Goal: Task Accomplishment & Management: Manage account settings

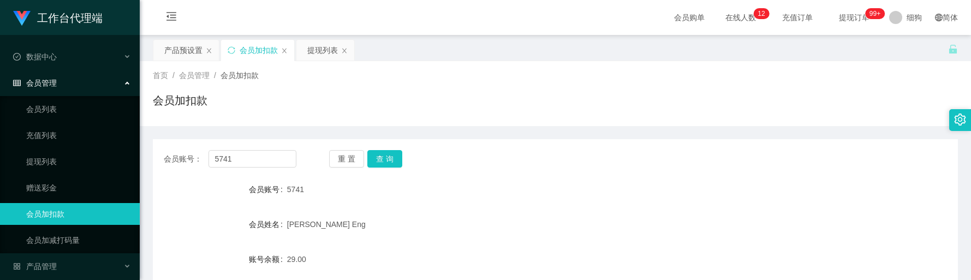
scroll to position [82, 0]
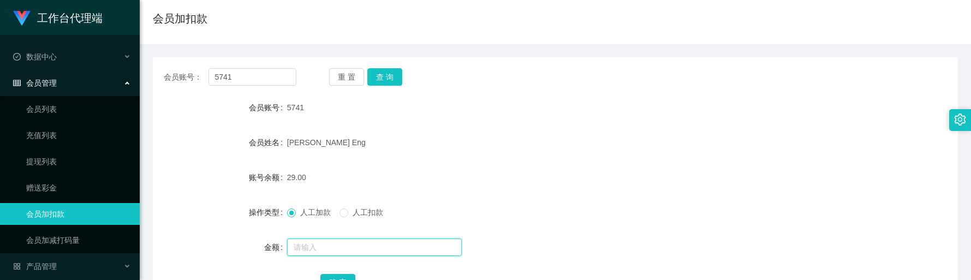
click at [348, 248] on input "text" at bounding box center [374, 246] width 175 height 17
type input "8"
click at [352, 277] on button "确 定" at bounding box center [337, 282] width 35 height 17
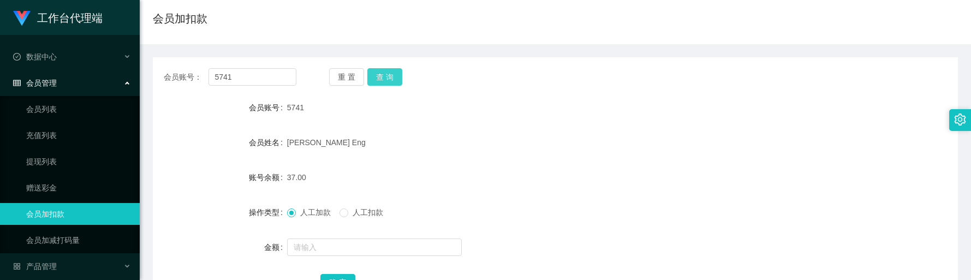
click at [375, 76] on button "查 询" at bounding box center [384, 76] width 35 height 17
click at [382, 76] on button "查 询" at bounding box center [384, 76] width 35 height 17
drag, startPoint x: 269, startPoint y: 79, endPoint x: 196, endPoint y: 79, distance: 72.0
click at [196, 79] on div "会员账号： 5741" at bounding box center [230, 76] width 133 height 17
click at [369, 76] on button "查 询" at bounding box center [384, 76] width 35 height 17
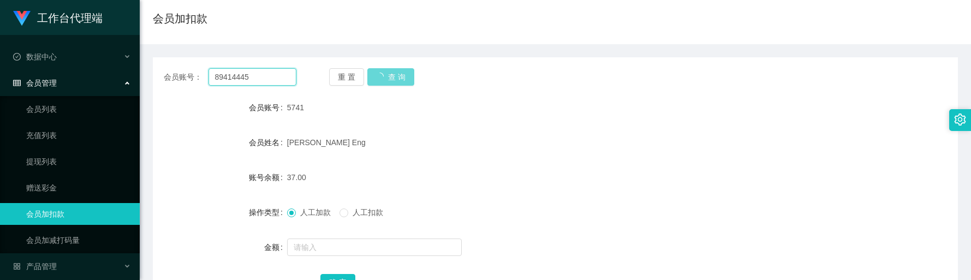
click at [275, 73] on input "89414445" at bounding box center [252, 76] width 88 height 17
type input "5741"
click at [570, 102] on div "5741" at bounding box center [521, 108] width 469 height 22
click at [334, 236] on div at bounding box center [521, 247] width 469 height 22
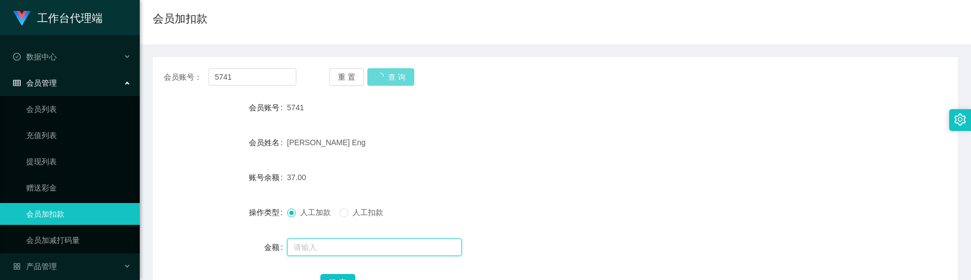
click at [341, 242] on input "text" at bounding box center [374, 246] width 175 height 17
type input "8"
click at [344, 270] on form "会员账号 5741 会员姓名 [PERSON_NAME] Eng 账号余额 37.00 操作类型 人工加款 人工扣款 金额 8 确 定" at bounding box center [555, 195] width 805 height 196
click at [344, 272] on div "确 定" at bounding box center [554, 282] width 469 height 22
click at [345, 274] on button "确 定" at bounding box center [337, 282] width 35 height 17
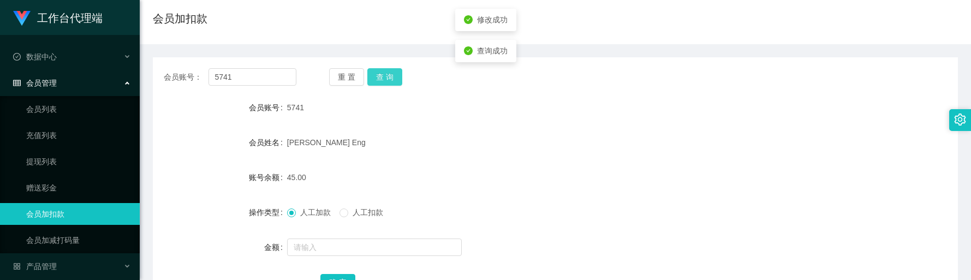
click at [388, 79] on button "查 询" at bounding box center [384, 76] width 35 height 17
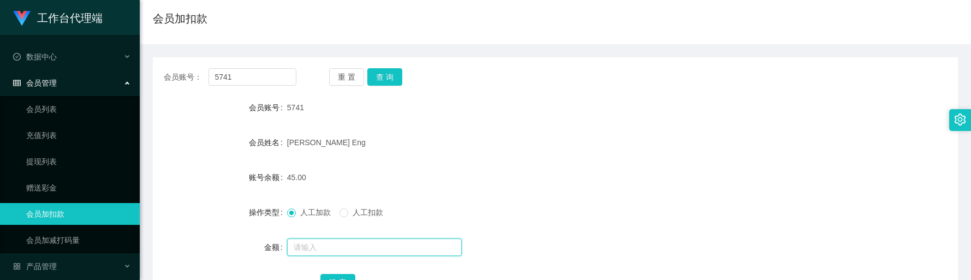
click at [323, 246] on input "text" at bounding box center [374, 246] width 175 height 17
type input "1000"
click at [339, 275] on button "确 定" at bounding box center [337, 282] width 35 height 17
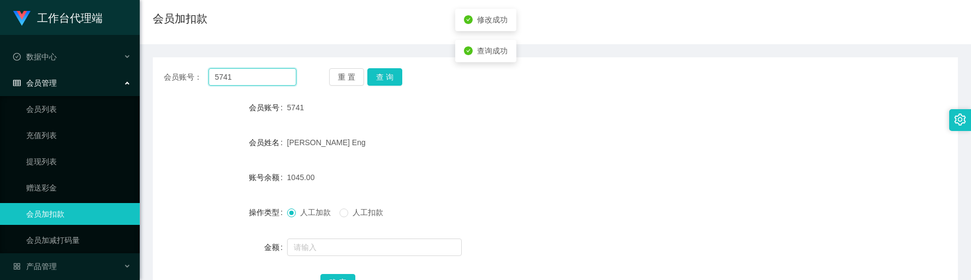
drag, startPoint x: 267, startPoint y: 81, endPoint x: 170, endPoint y: 77, distance: 96.7
click at [170, 77] on div "会员账号： 5741" at bounding box center [230, 76] width 133 height 17
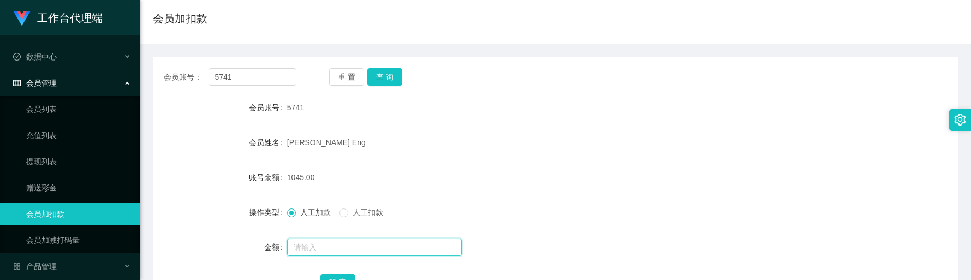
click at [337, 248] on input "text" at bounding box center [374, 246] width 175 height 17
type input "8"
click at [347, 272] on div "确 定" at bounding box center [554, 282] width 469 height 22
click at [346, 275] on button "确 定" at bounding box center [337, 282] width 35 height 17
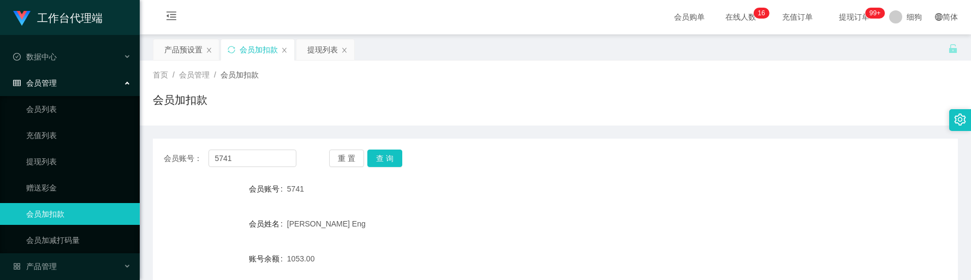
scroll to position [0, 0]
click at [315, 43] on div "提现列表" at bounding box center [322, 50] width 31 height 21
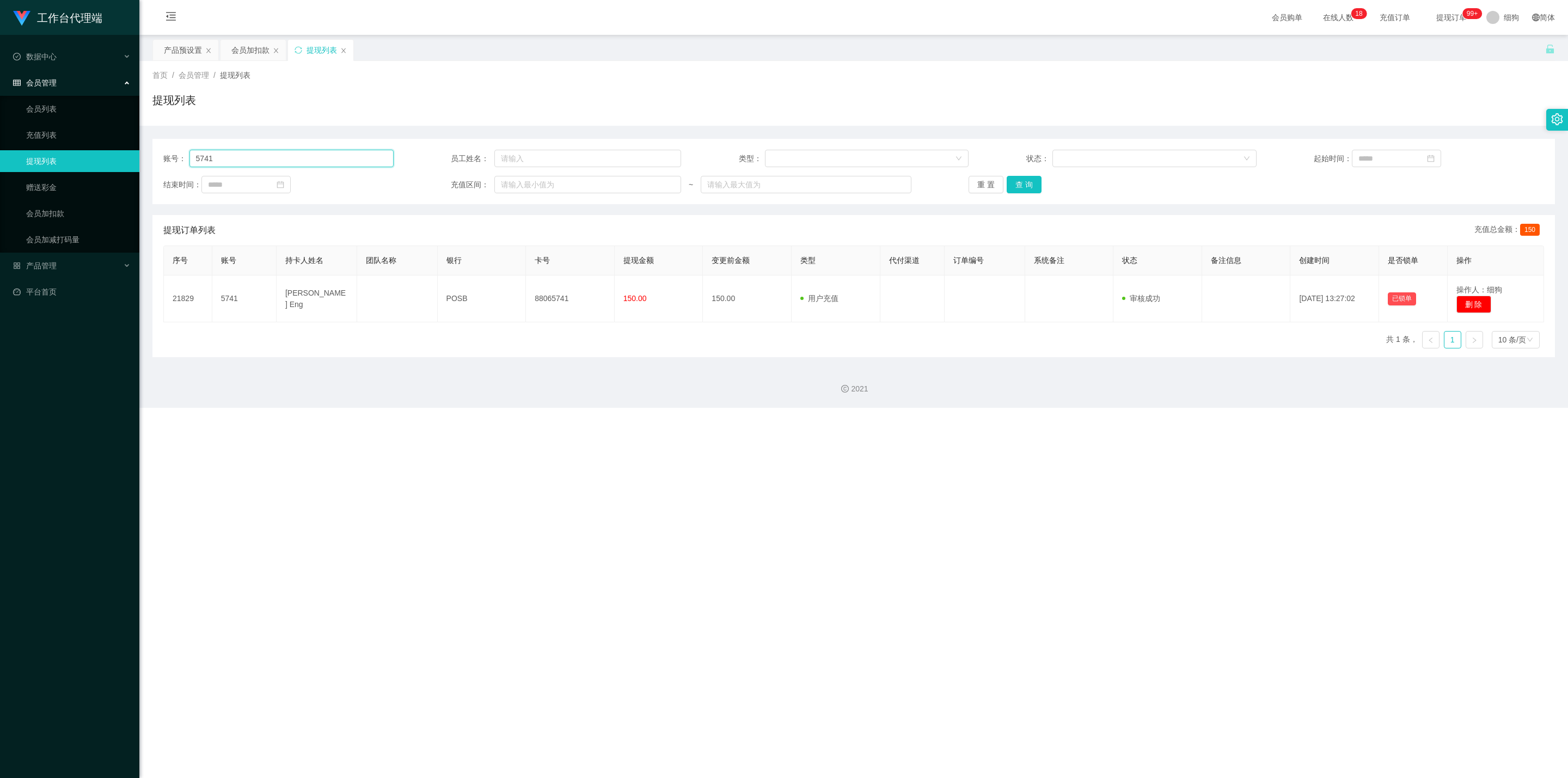
drag, startPoint x: 299, startPoint y: 159, endPoint x: 312, endPoint y: 159, distance: 13.0
click at [299, 159] on input "5741" at bounding box center [291, 158] width 204 height 17
click at [968, 180] on button "查 询" at bounding box center [1023, 184] width 35 height 17
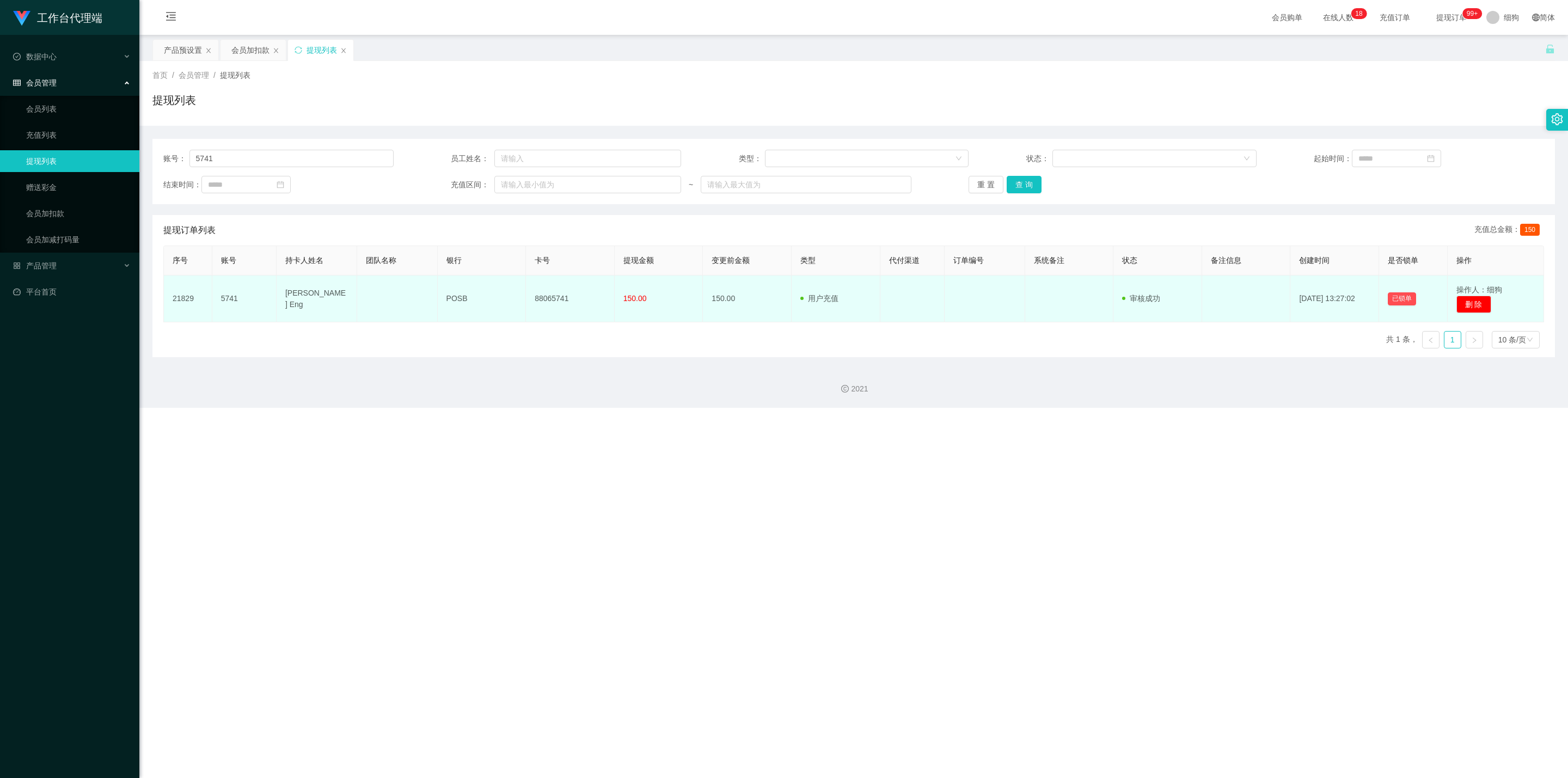
click at [968, 278] on td "操作人：细狗 删 除" at bounding box center [1495, 298] width 97 height 47
click at [968, 278] on span "操作人：细狗" at bounding box center [1479, 289] width 46 height 9
drag, startPoint x: 1105, startPoint y: 301, endPoint x: 1171, endPoint y: 307, distance: 66.3
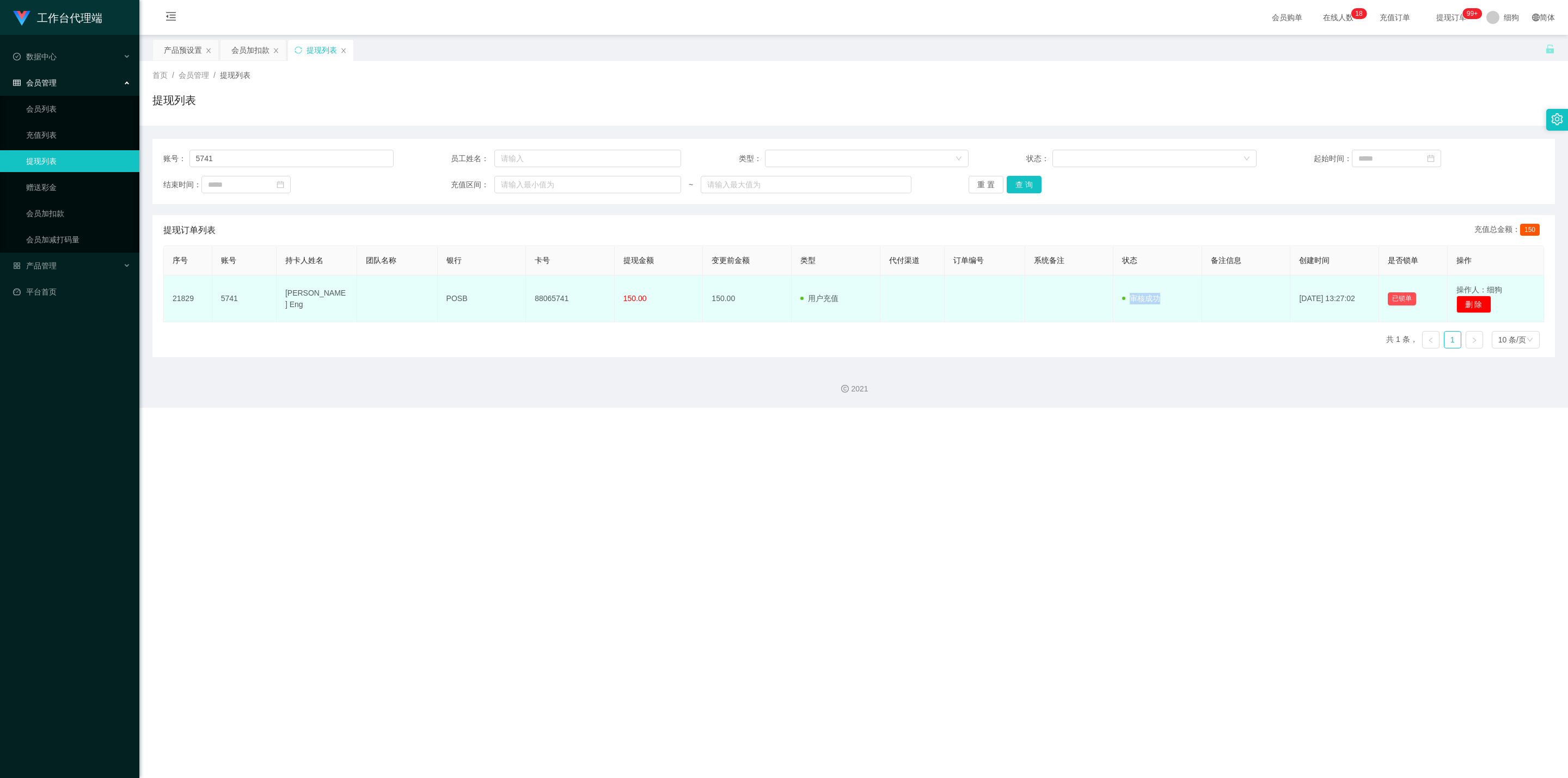
click at [968, 278] on tr "21829 5741 Serene Chua Guek Eng POSB 88065741 150.00 150.00 用户充值 人工扣款 审核驳回 审核成功…" at bounding box center [853, 298] width 1379 height 47
click at [968, 278] on td "审核驳回 审核成功 等待审核" at bounding box center [1157, 298] width 89 height 47
drag, startPoint x: 1127, startPoint y: 300, endPoint x: 1162, endPoint y: 301, distance: 35.0
click at [968, 278] on td "审核驳回 审核成功 等待审核" at bounding box center [1157, 298] width 89 height 47
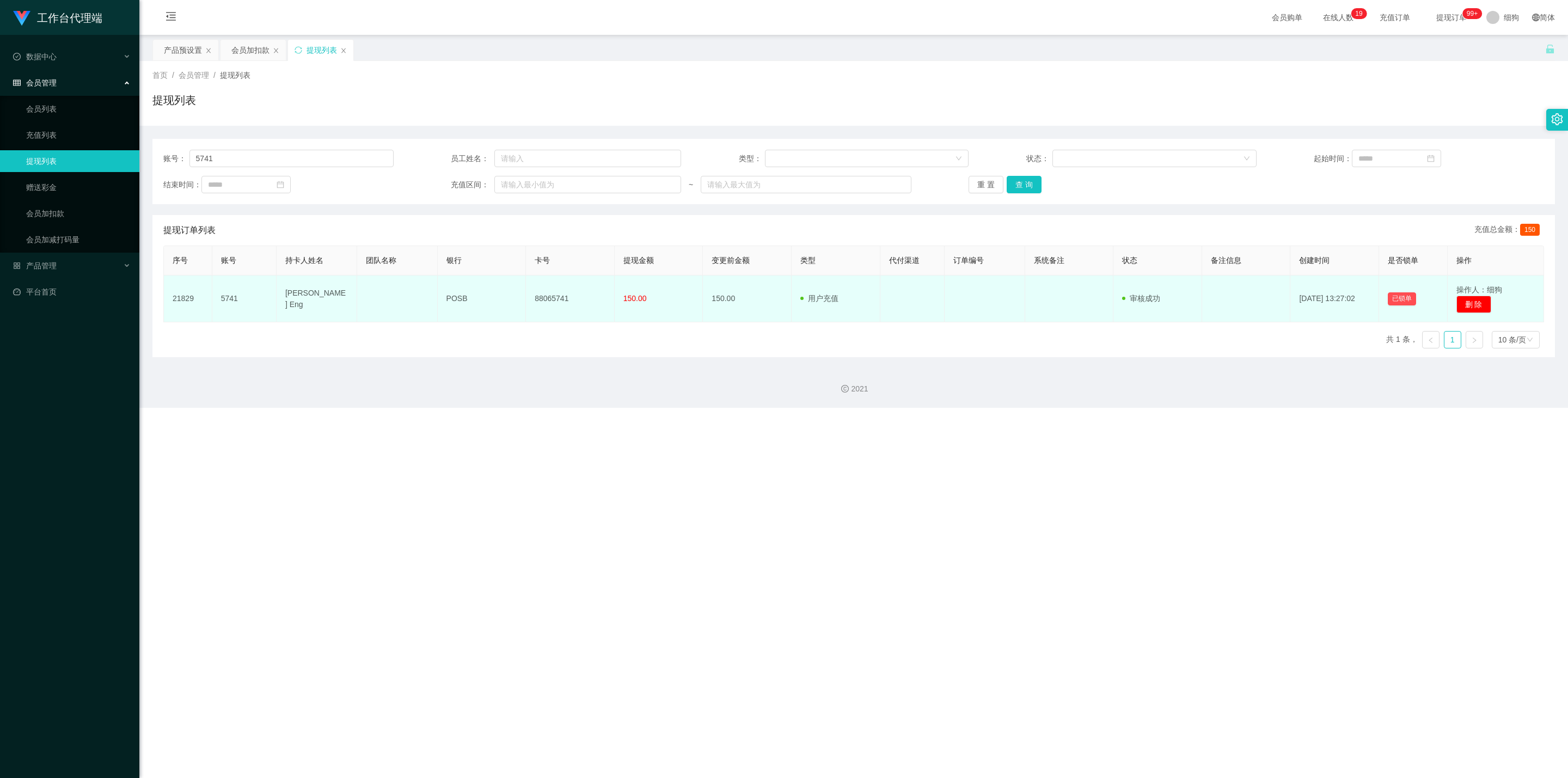
click at [968, 278] on span "审核成功" at bounding box center [1141, 298] width 38 height 9
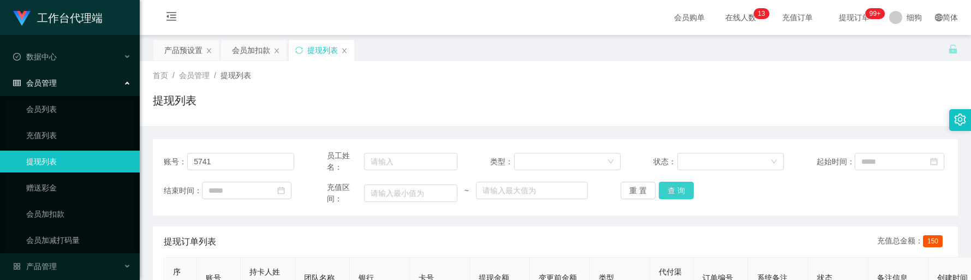
click at [675, 189] on button "查 询" at bounding box center [676, 190] width 35 height 17
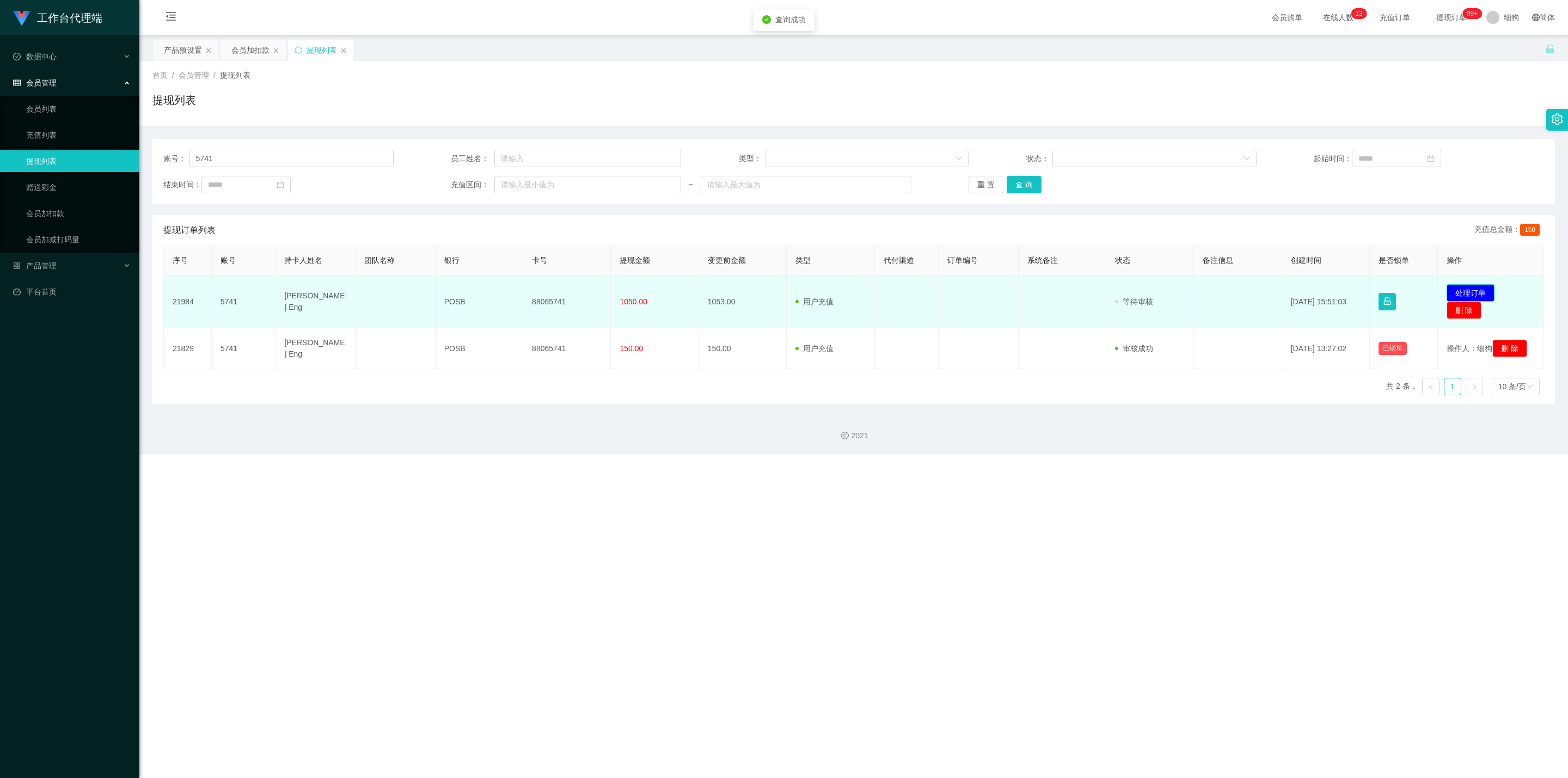
click at [968, 278] on button "处理订单" at bounding box center [1470, 292] width 48 height 17
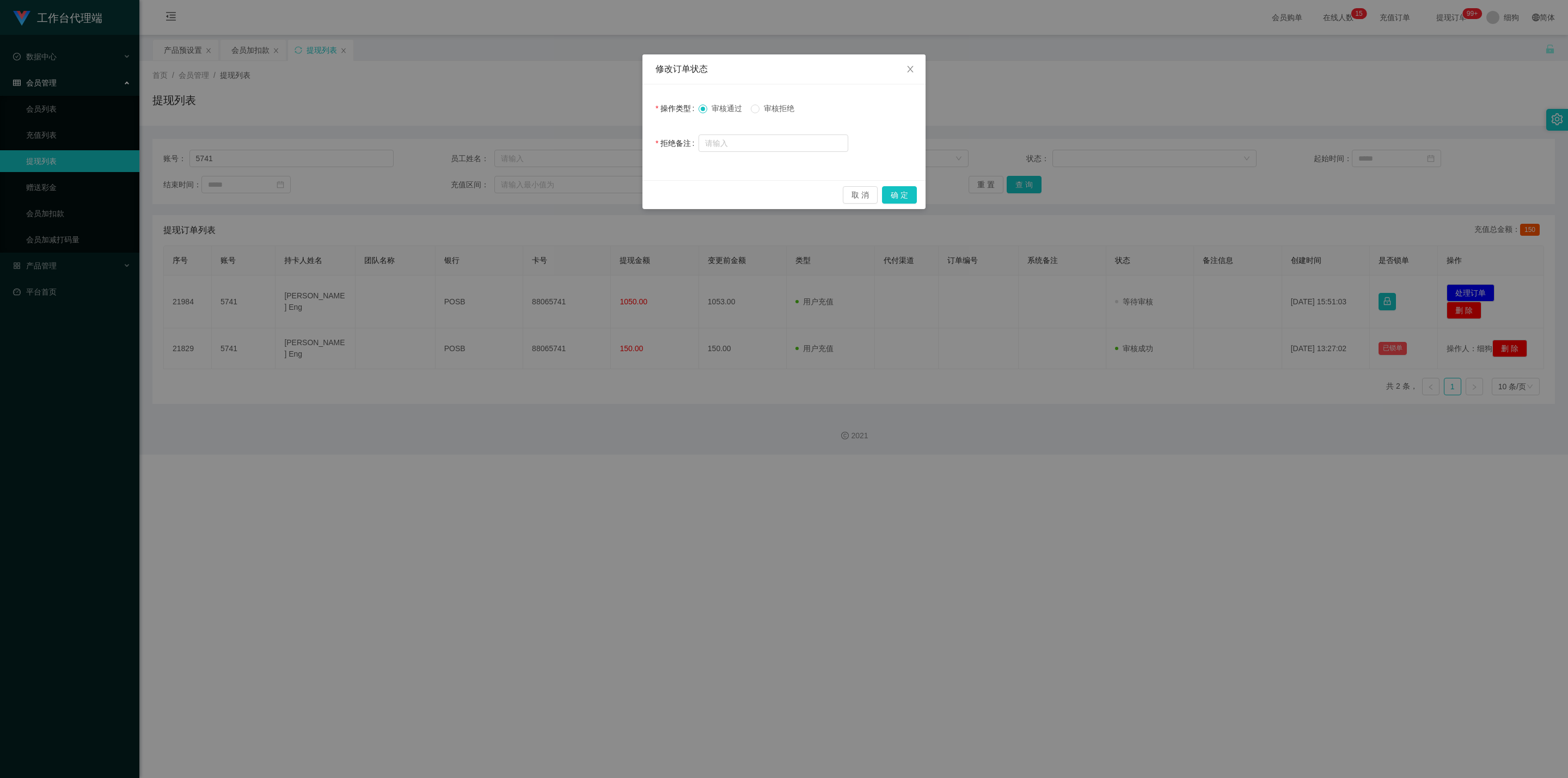
click at [786, 109] on span "审核拒绝" at bounding box center [778, 108] width 39 height 9
click at [902, 194] on button "确 定" at bounding box center [899, 194] width 35 height 17
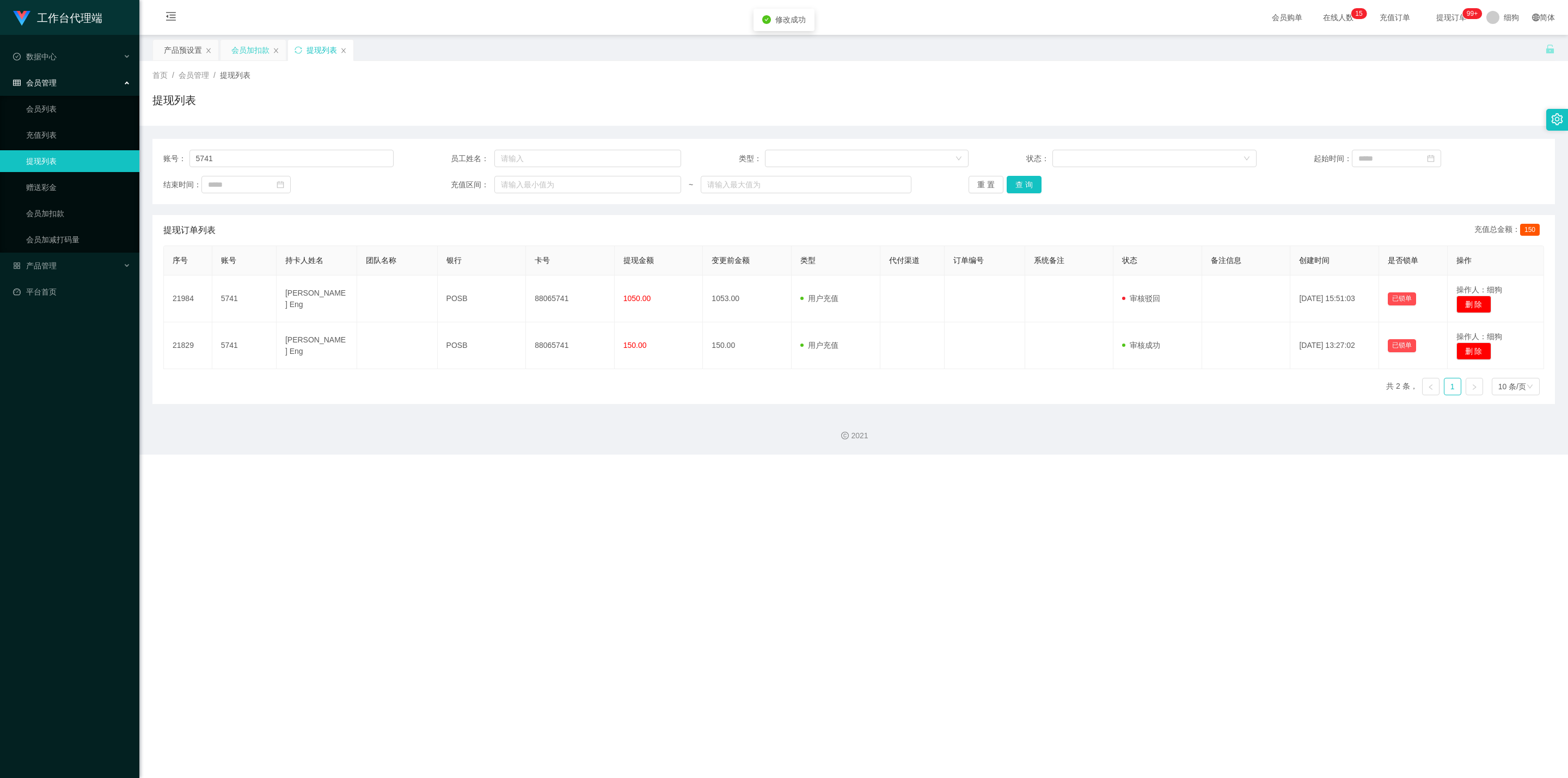
click at [240, 46] on div "会员加扣款" at bounding box center [250, 50] width 38 height 21
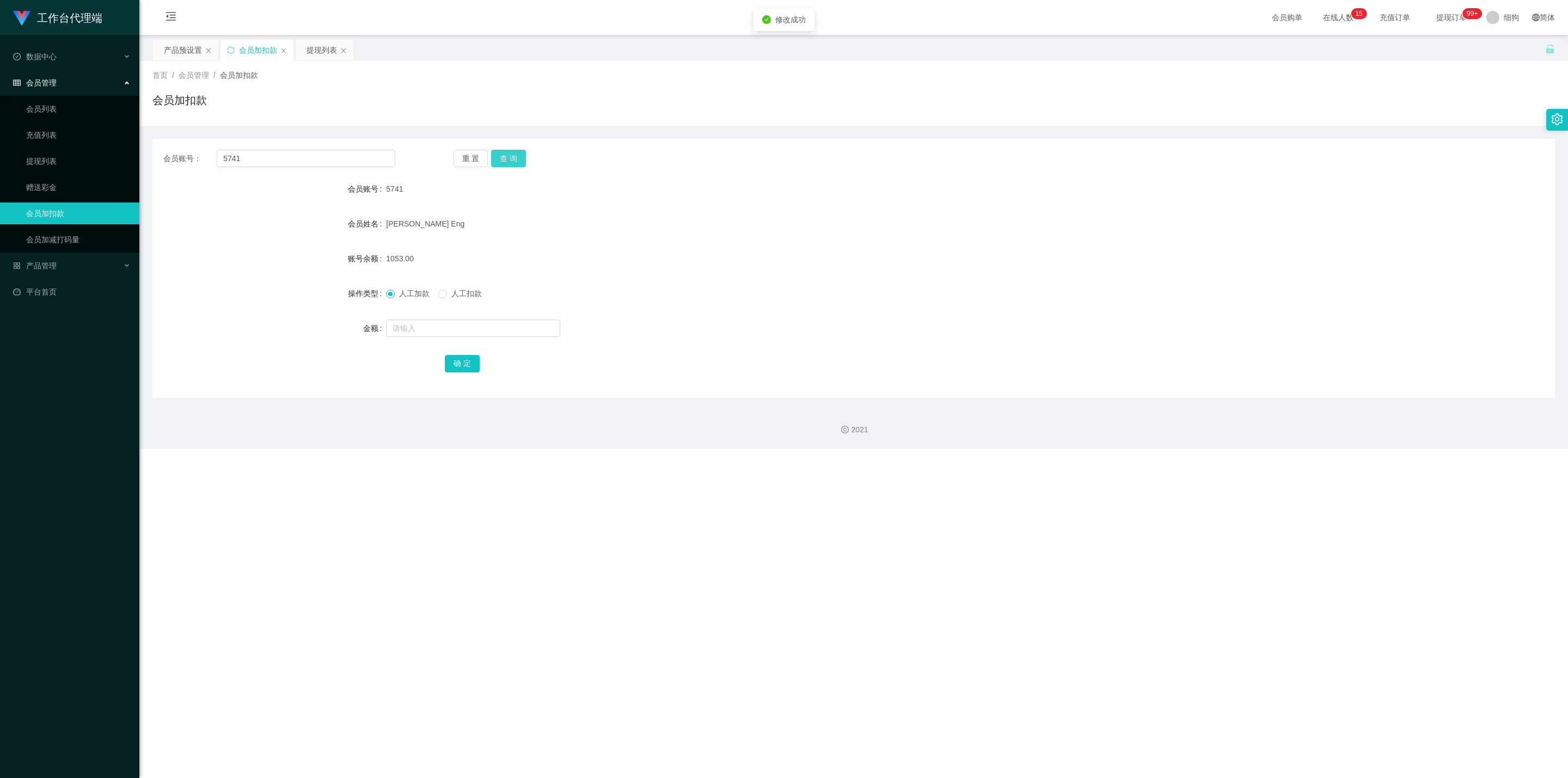
click at [520, 162] on button "查 询" at bounding box center [508, 158] width 35 height 17
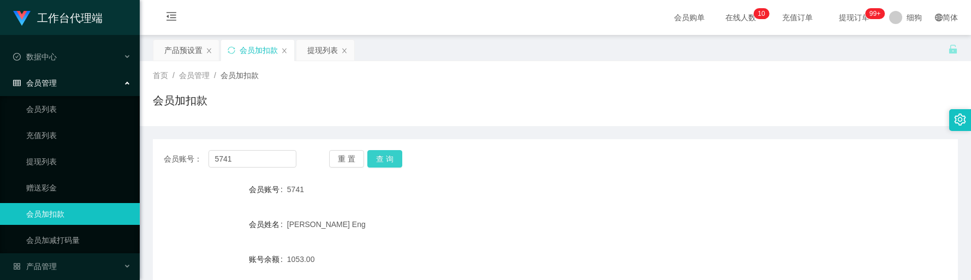
click at [391, 166] on button "查 询" at bounding box center [384, 158] width 35 height 17
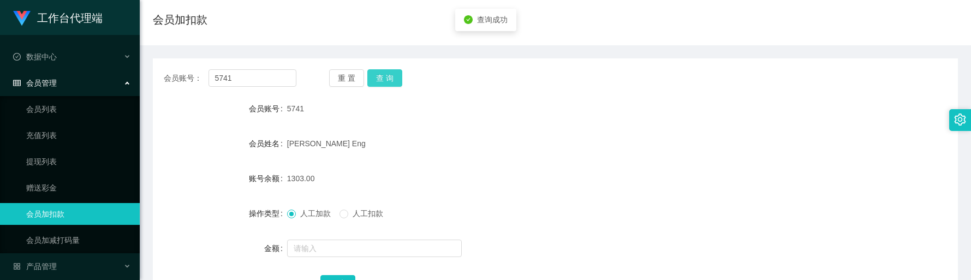
scroll to position [82, 0]
click at [459, 182] on div "1303.00" at bounding box center [521, 177] width 469 height 22
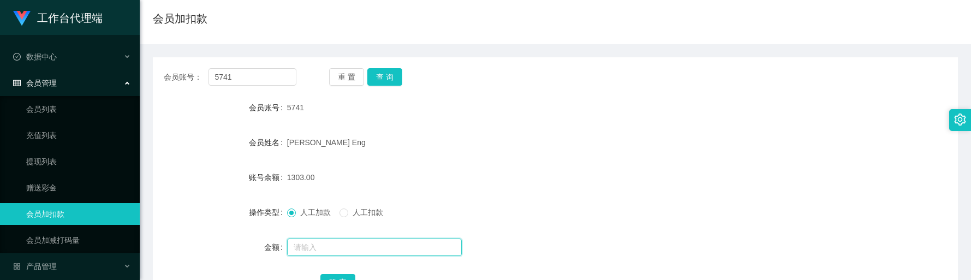
click at [309, 241] on input "text" at bounding box center [374, 246] width 175 height 17
type input "8"
click at [348, 274] on button "确 定" at bounding box center [337, 282] width 35 height 17
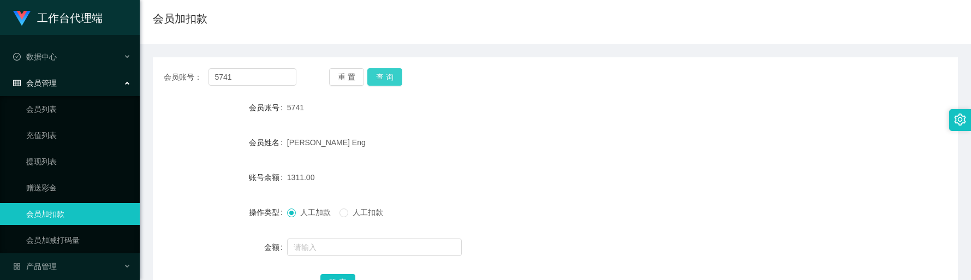
click at [387, 72] on button "查 询" at bounding box center [384, 76] width 35 height 17
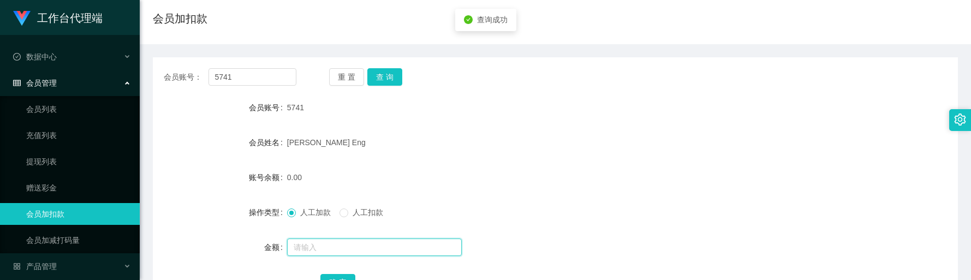
click at [323, 244] on input "text" at bounding box center [374, 246] width 175 height 17
type input "8"
click at [344, 276] on button "确 定" at bounding box center [337, 282] width 35 height 17
click at [318, 238] on input "text" at bounding box center [374, 246] width 175 height 17
type input "38"
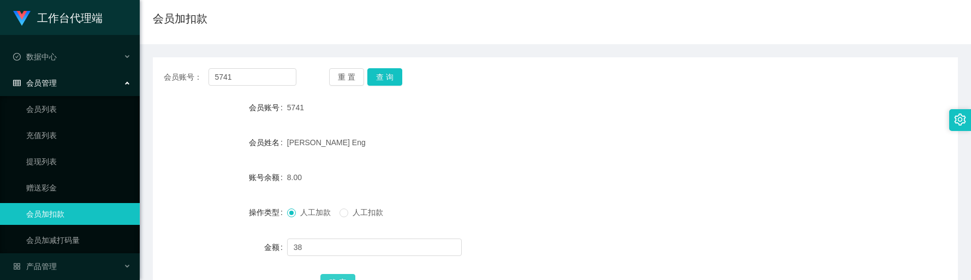
click at [336, 274] on button "确 定" at bounding box center [337, 282] width 35 height 17
click at [380, 82] on button "查 询" at bounding box center [384, 76] width 35 height 17
click at [331, 244] on input "text" at bounding box center [374, 246] width 175 height 17
type input "8"
click at [343, 276] on button "确 定" at bounding box center [337, 282] width 35 height 17
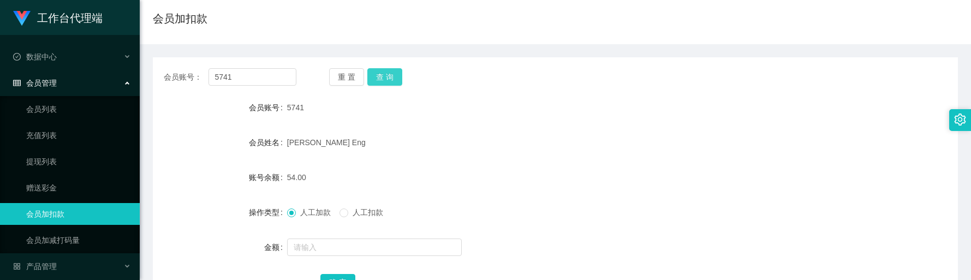
click at [384, 79] on button "查 询" at bounding box center [384, 76] width 35 height 17
click at [386, 77] on button "查 询" at bounding box center [384, 76] width 35 height 17
click at [386, 86] on div "会员账号： 5741 重 置 查 询 会员账号 5741 会员姓名 [PERSON_NAME] Eng 账号余额 54.00 操作类型 人工加款 人工扣款 金…" at bounding box center [555, 187] width 805 height 260
click at [387, 83] on button "查 询" at bounding box center [384, 76] width 35 height 17
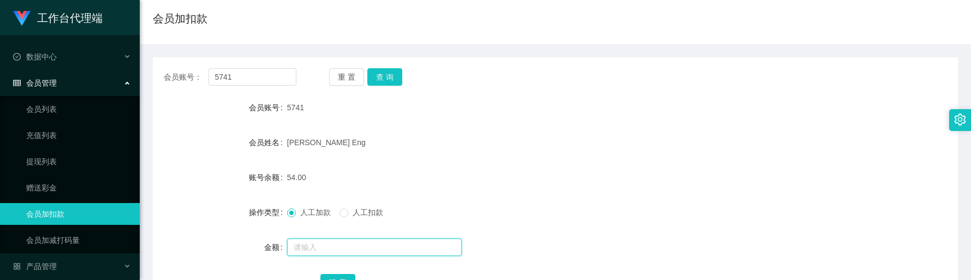
click at [313, 242] on input "text" at bounding box center [374, 246] width 175 height 17
type input "8"
click at [341, 276] on button "确 定" at bounding box center [337, 282] width 35 height 17
click at [339, 244] on input "text" at bounding box center [374, 246] width 175 height 17
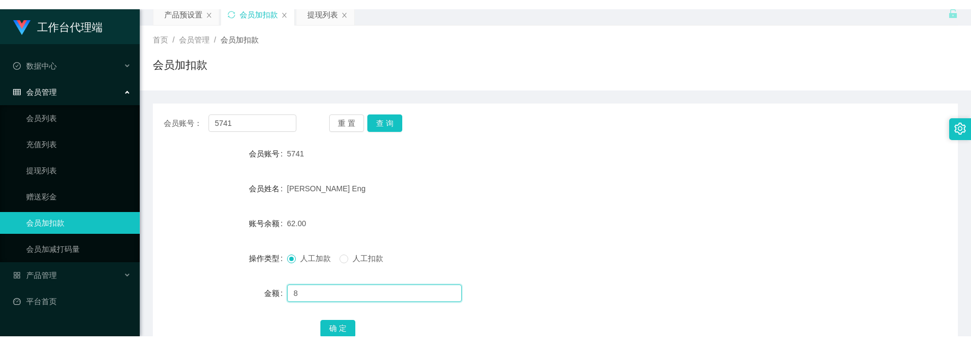
scroll to position [47, 0]
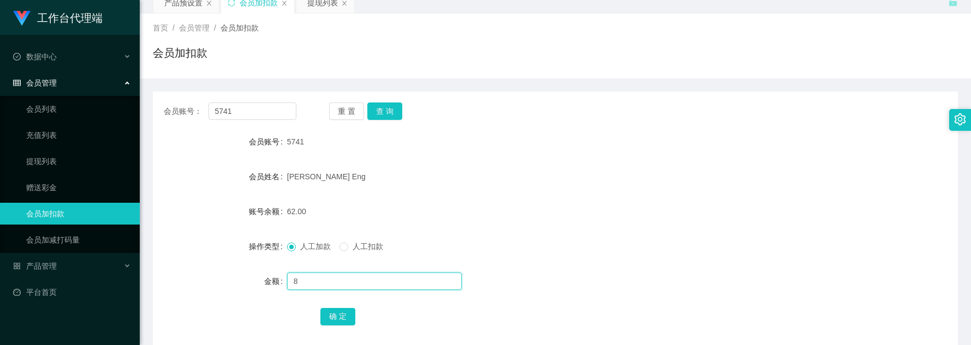
type input "8"
drag, startPoint x: 381, startPoint y: 109, endPoint x: 385, endPoint y: 98, distance: 11.1
click at [381, 109] on button "查 询" at bounding box center [384, 111] width 35 height 17
click at [385, 279] on input "text" at bounding box center [374, 281] width 175 height 17
type input "8"
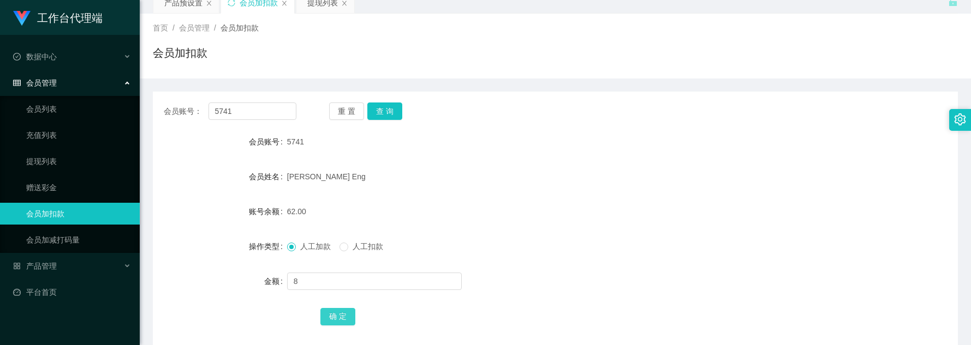
click at [348, 279] on button "确 定" at bounding box center [337, 316] width 35 height 17
click at [395, 115] on button "查 询" at bounding box center [384, 111] width 35 height 17
click at [372, 279] on input "text" at bounding box center [374, 281] width 175 height 17
type input "8"
click at [341, 279] on button "确 定" at bounding box center [337, 316] width 35 height 17
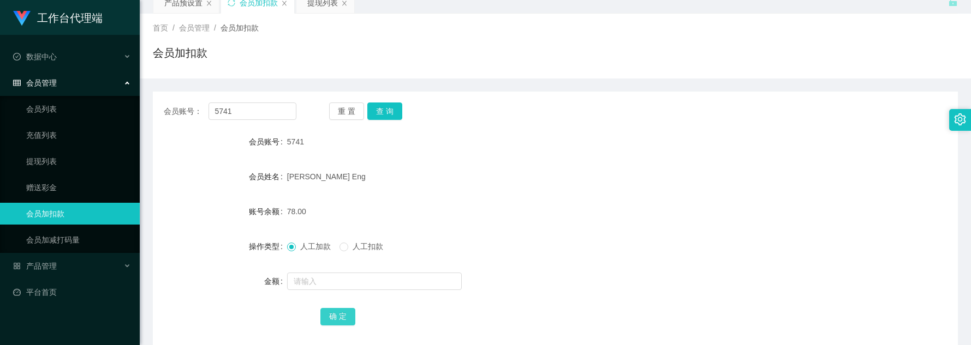
click at [331, 279] on button "确 定" at bounding box center [337, 316] width 35 height 17
click at [385, 105] on button "查 询" at bounding box center [384, 111] width 35 height 17
click at [387, 107] on button "查 询" at bounding box center [384, 111] width 35 height 17
click at [382, 117] on button "查 询" at bounding box center [384, 111] width 35 height 17
click at [707, 144] on div "5741" at bounding box center [521, 142] width 469 height 22
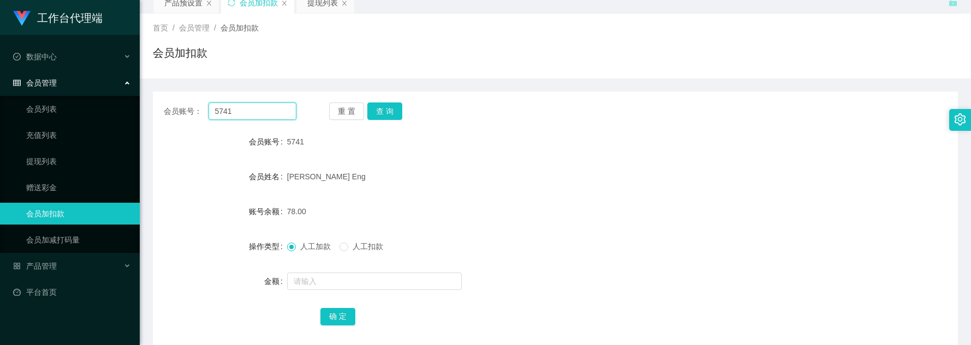
drag, startPoint x: 256, startPoint y: 117, endPoint x: 241, endPoint y: 113, distance: 15.8
click at [181, 110] on div "会员账号： 5741" at bounding box center [230, 111] width 133 height 17
paste input "94512439"
type input "94512439"
drag, startPoint x: 384, startPoint y: 116, endPoint x: 384, endPoint y: 110, distance: 6.0
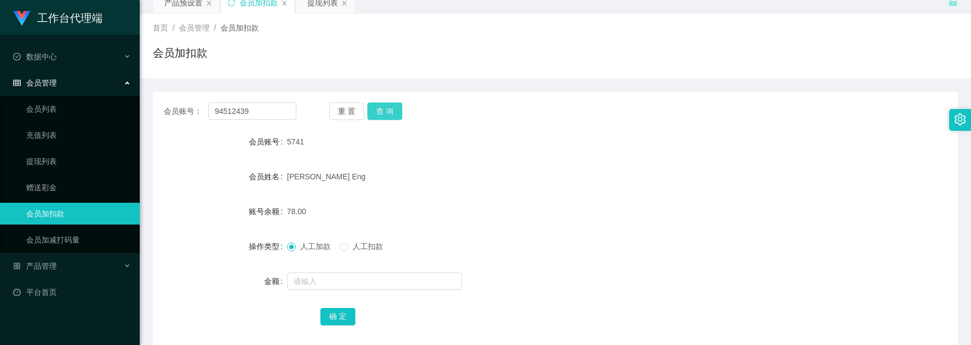
click at [384, 116] on button "查 询" at bounding box center [384, 111] width 35 height 17
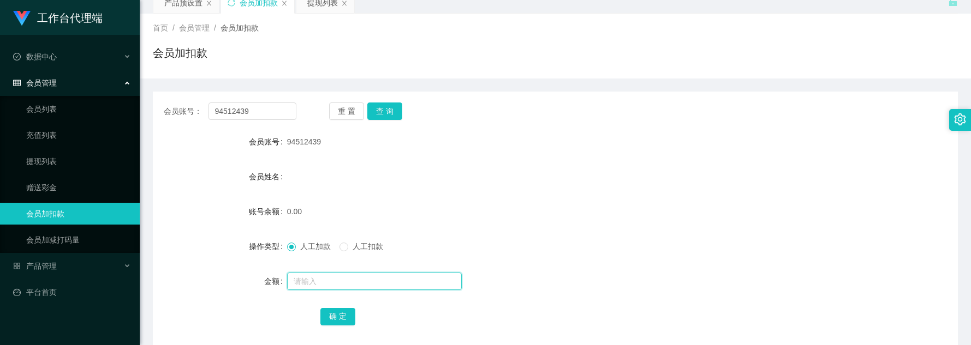
drag, startPoint x: 314, startPoint y: 283, endPoint x: 323, endPoint y: 287, distance: 9.0
click at [314, 279] on input "text" at bounding box center [374, 281] width 175 height 17
type input "100"
click at [339, 279] on button "确 定" at bounding box center [337, 316] width 35 height 17
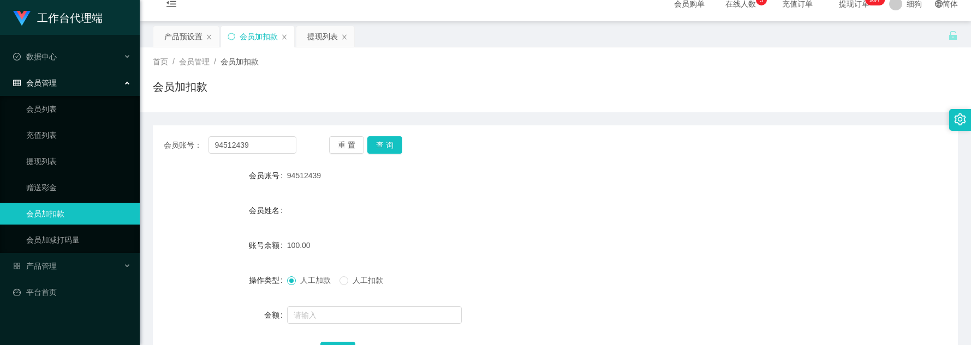
scroll to position [0, 0]
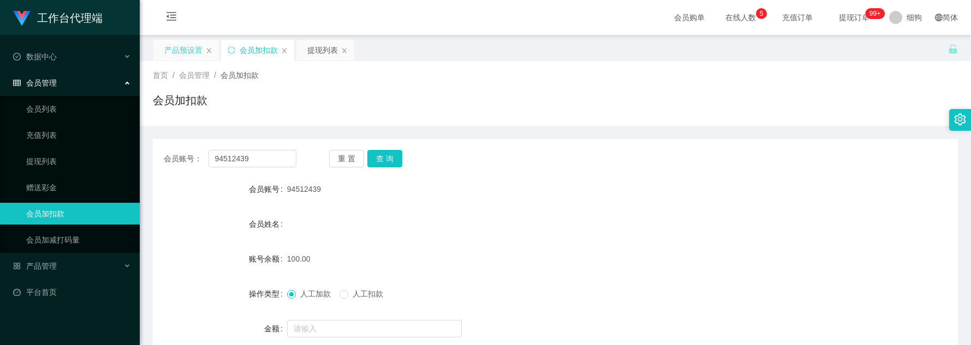
click at [174, 48] on div "产品预设置" at bounding box center [183, 50] width 38 height 21
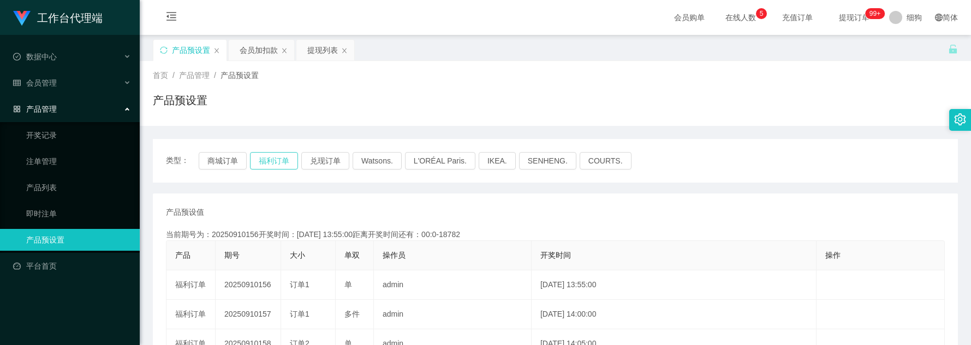
click at [276, 156] on button "福利订单" at bounding box center [274, 160] width 48 height 17
click at [266, 55] on div "会员加扣款" at bounding box center [259, 50] width 38 height 21
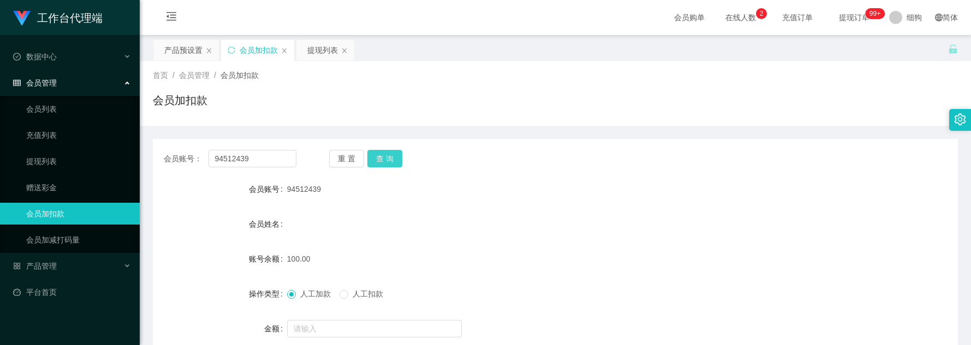
click at [387, 160] on button "查 询" at bounding box center [384, 158] width 35 height 17
click at [737, 17] on span "在线人数 0 1 2 3 4 5 6 7 8 9 0 1 2 3 4 5 6 7 8 9 0 1 2 3 4 5 6 7 8 9" at bounding box center [740, 18] width 41 height 8
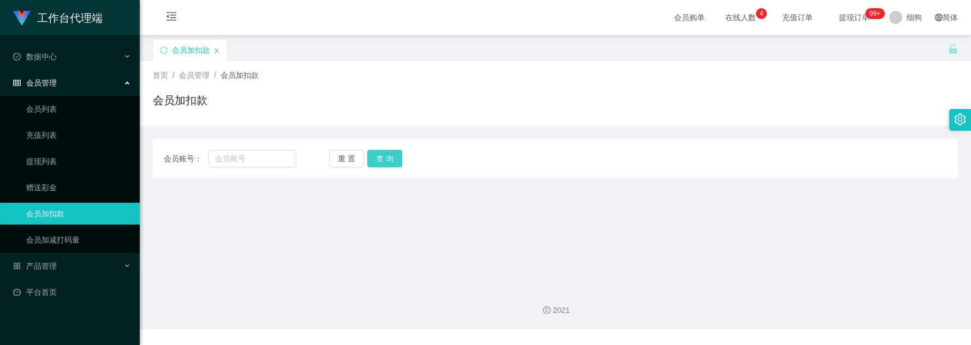
click at [392, 159] on button "查 询" at bounding box center [384, 158] width 35 height 17
click at [256, 158] on input "text" at bounding box center [252, 158] width 88 height 17
drag, startPoint x: 251, startPoint y: 156, endPoint x: 260, endPoint y: 156, distance: 9.3
click at [252, 156] on input "text" at bounding box center [252, 158] width 88 height 17
paste input "94512439"
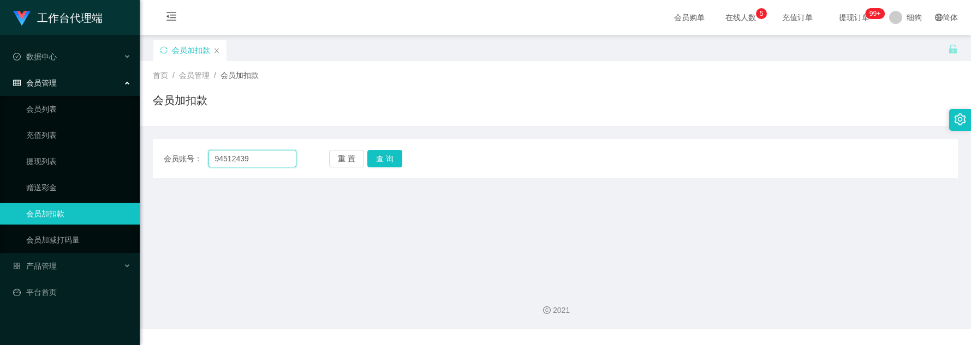
type input "94512439"
click at [388, 151] on button "查 询" at bounding box center [384, 158] width 35 height 17
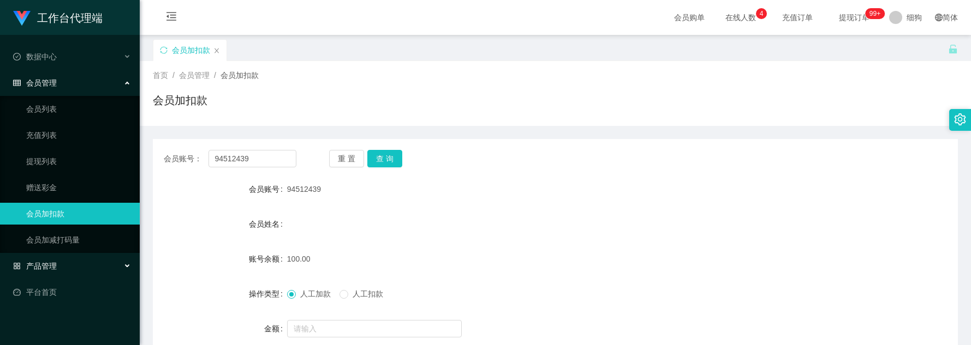
click at [68, 261] on div "产品管理" at bounding box center [70, 266] width 140 height 22
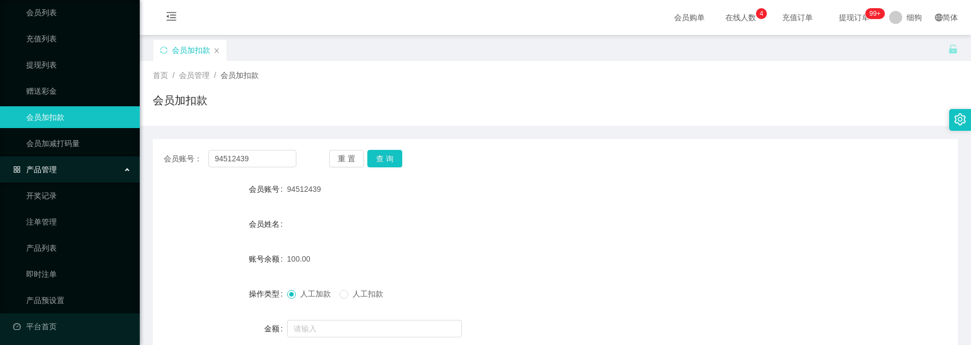
scroll to position [97, 0]
click at [69, 279] on link "产品预设置" at bounding box center [78, 300] width 105 height 22
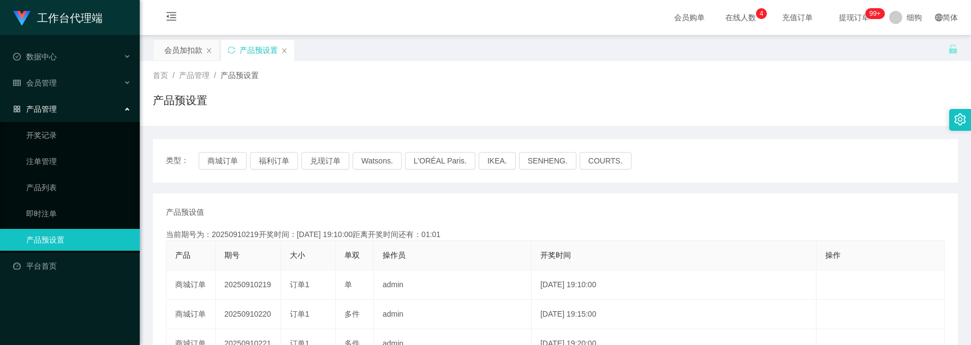
click at [59, 98] on div "产品管理" at bounding box center [70, 109] width 140 height 22
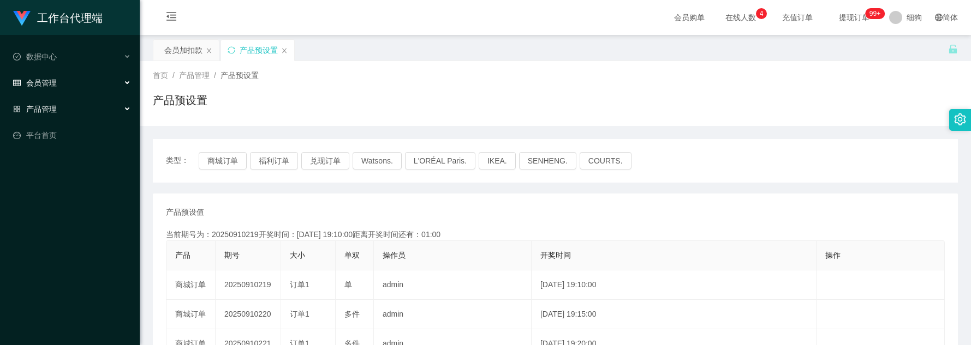
click at [59, 77] on div "会员管理" at bounding box center [70, 83] width 140 height 22
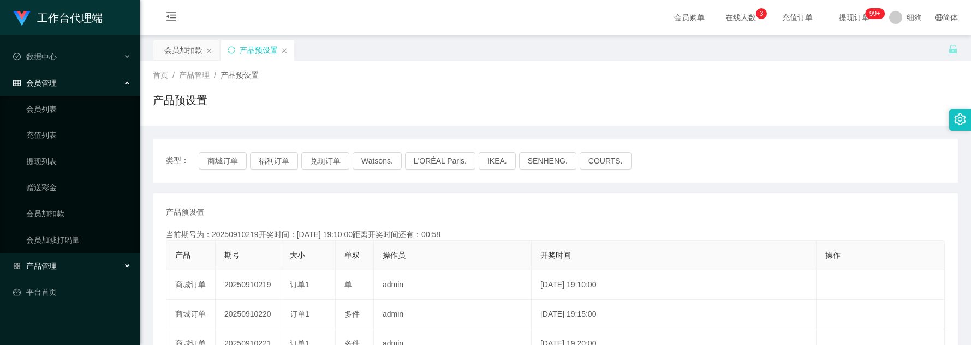
click at [72, 264] on div "产品管理" at bounding box center [70, 266] width 140 height 22
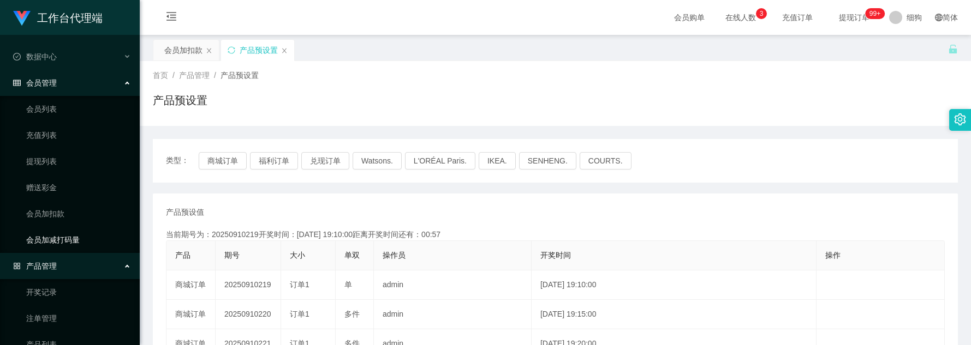
scroll to position [82, 0]
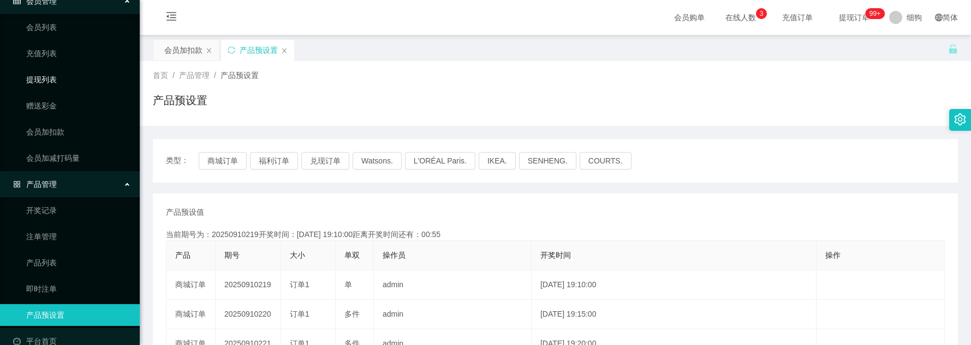
click at [53, 79] on link "提现列表" at bounding box center [78, 80] width 105 height 22
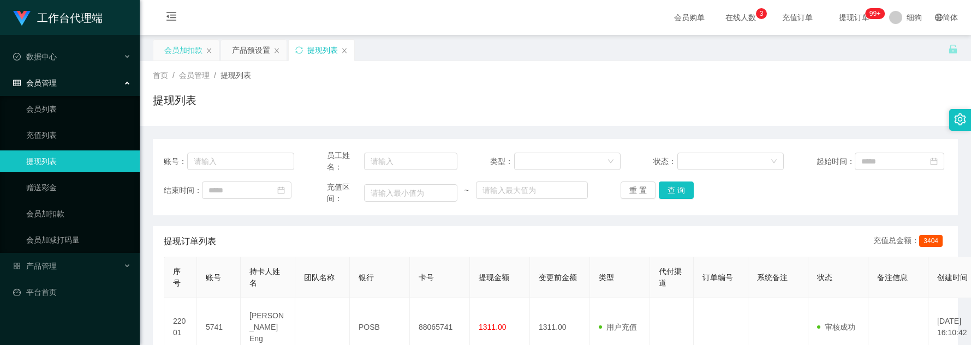
click at [183, 50] on div "会员加扣款" at bounding box center [183, 50] width 38 height 21
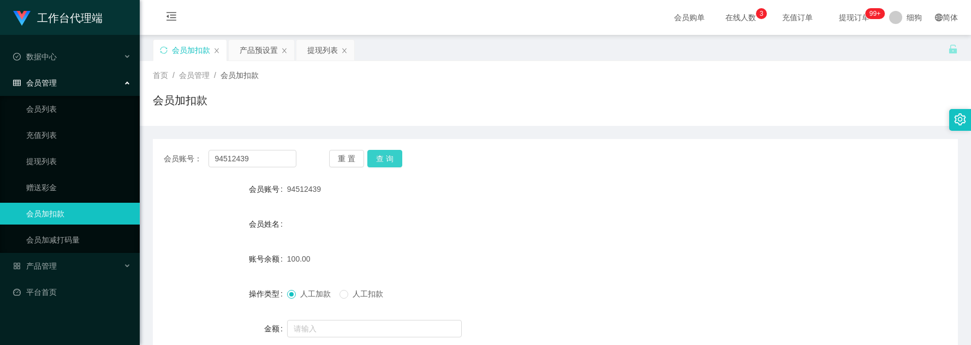
click at [395, 165] on button "查 询" at bounding box center [384, 158] width 35 height 17
click at [384, 161] on button "查 询" at bounding box center [384, 158] width 35 height 17
click at [393, 166] on button "查 询" at bounding box center [384, 158] width 35 height 17
click at [387, 166] on button "查 询" at bounding box center [384, 158] width 35 height 17
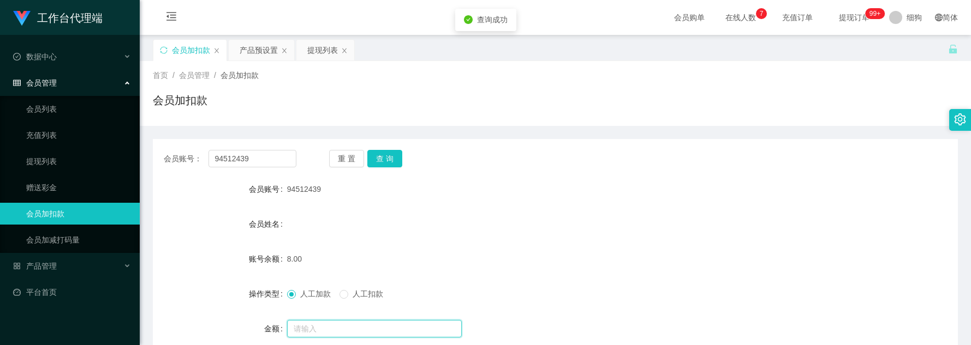
click at [342, 279] on input "text" at bounding box center [374, 328] width 175 height 17
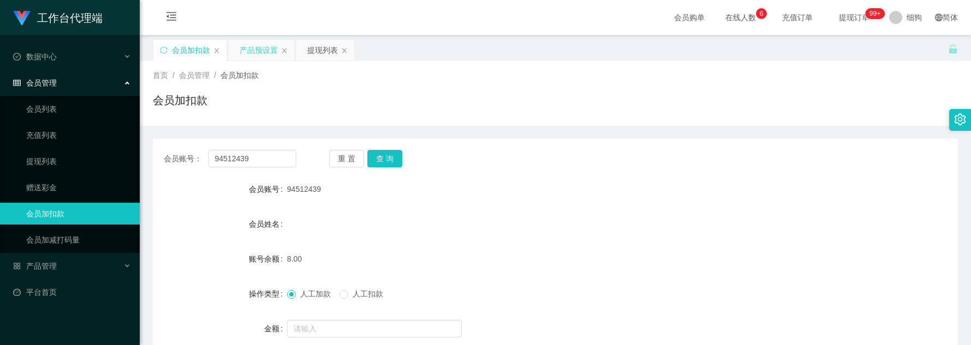
click at [240, 51] on div "产品预设置" at bounding box center [259, 50] width 38 height 21
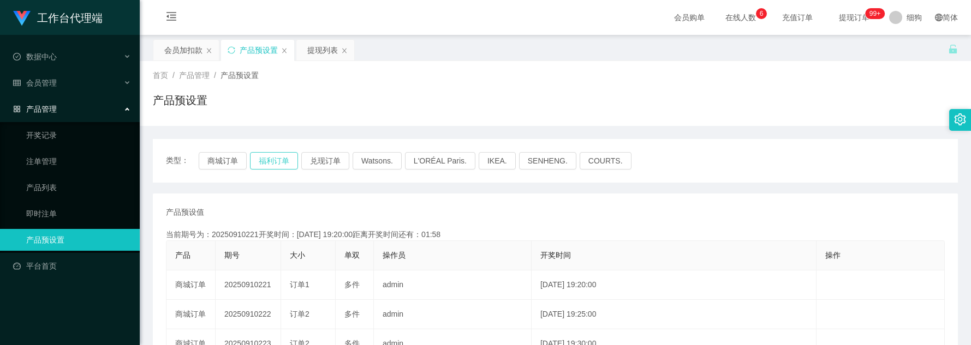
click at [264, 161] on button "福利订单" at bounding box center [274, 160] width 48 height 17
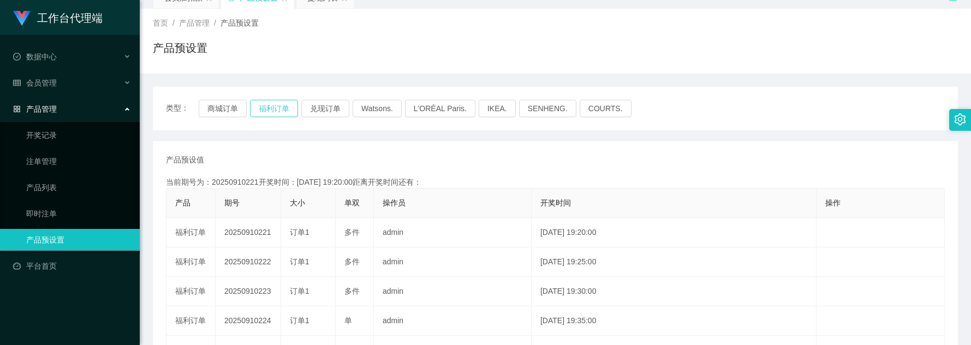
scroll to position [82, 0]
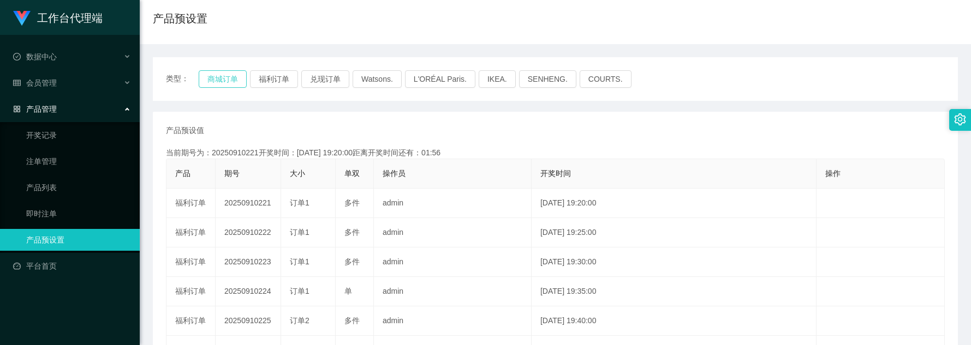
click at [212, 77] on button "商城订单" at bounding box center [223, 78] width 48 height 17
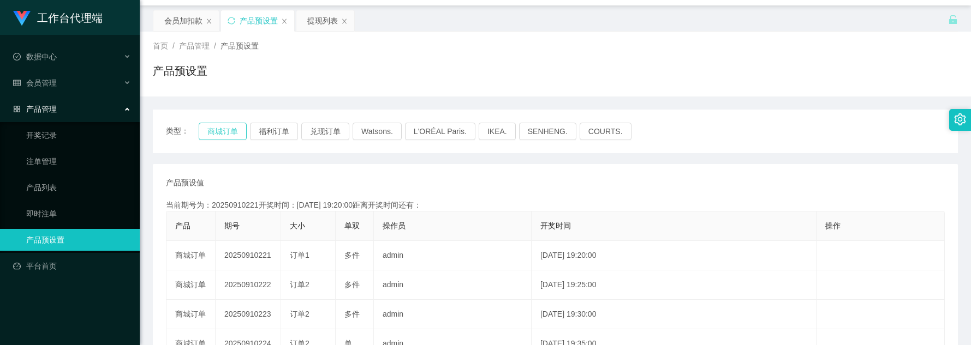
scroll to position [0, 0]
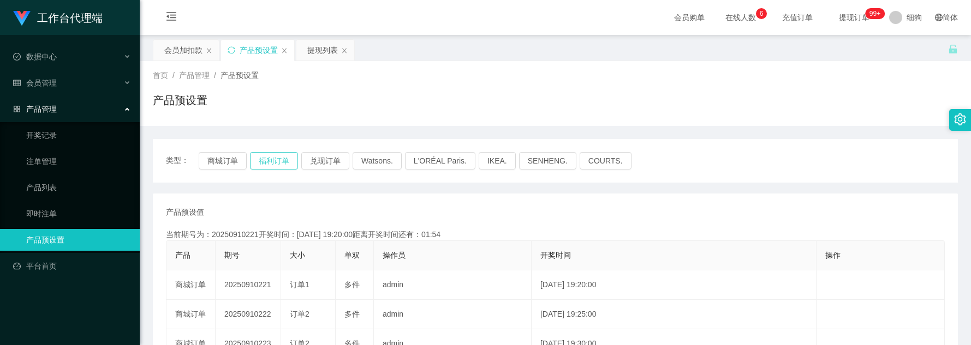
click at [272, 160] on button "福利订单" at bounding box center [274, 160] width 48 height 17
click at [182, 51] on div "会员加扣款" at bounding box center [183, 50] width 38 height 21
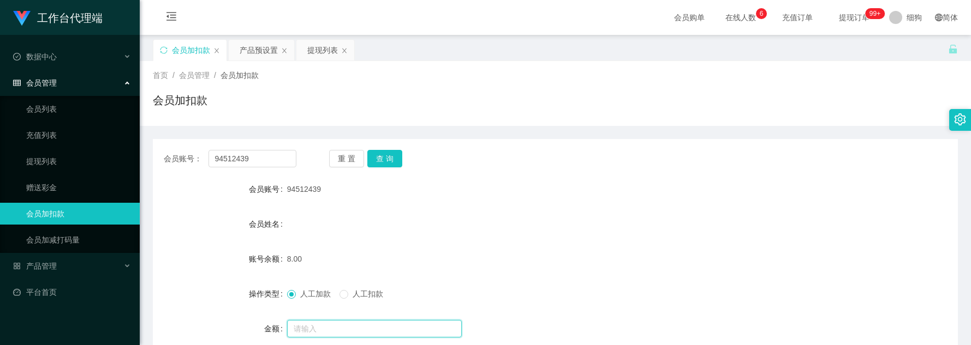
click at [336, 279] on input "text" at bounding box center [374, 328] width 175 height 17
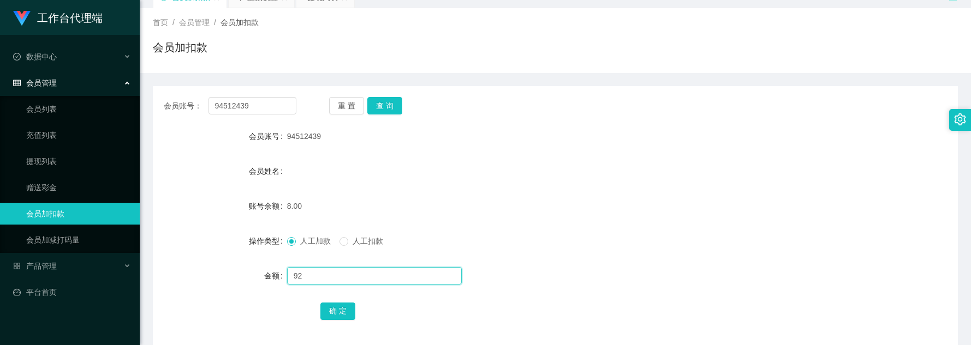
scroll to position [82, 0]
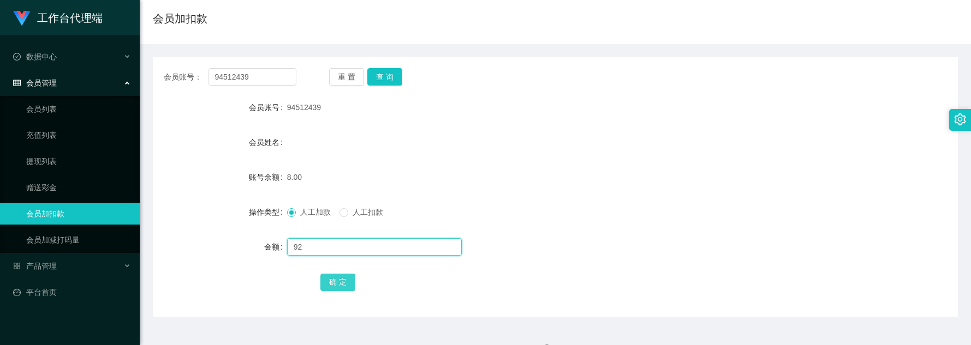
type input "92"
drag, startPoint x: 334, startPoint y: 282, endPoint x: 335, endPoint y: 277, distance: 5.5
click at [334, 279] on button "确 定" at bounding box center [337, 282] width 35 height 17
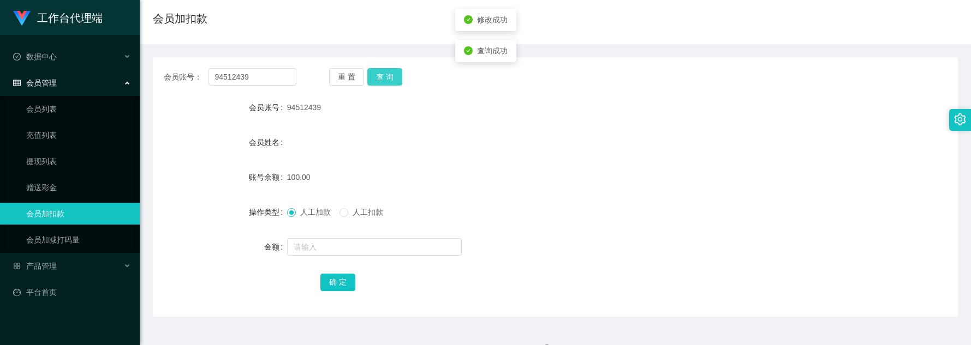
click at [391, 80] on button "查 询" at bounding box center [384, 76] width 35 height 17
click at [395, 82] on button "查 询" at bounding box center [384, 76] width 35 height 17
click at [385, 87] on div "会员账号： 94512439 重 置 查 询 会员账号 94512439 会员姓名 账号余额 100.00 操作类型 人工加款 人工扣款 金额 确 定" at bounding box center [555, 187] width 805 height 260
click at [386, 79] on button "查 询" at bounding box center [384, 76] width 35 height 17
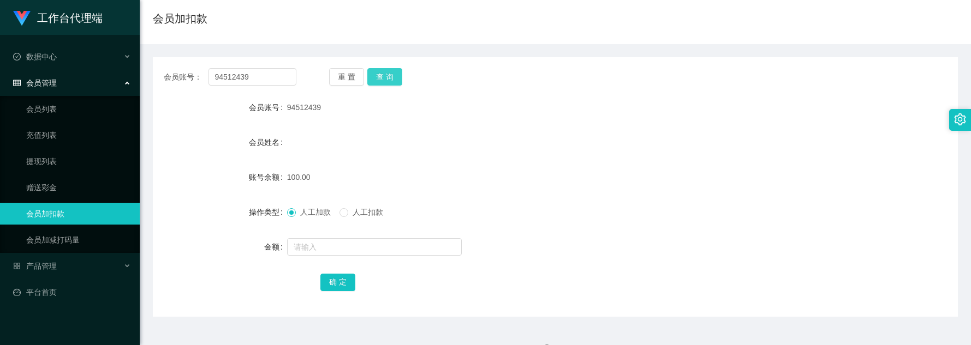
click at [386, 82] on button "查 询" at bounding box center [384, 76] width 35 height 17
click at [398, 80] on button "查 询" at bounding box center [384, 76] width 35 height 17
drag, startPoint x: 348, startPoint y: 213, endPoint x: 348, endPoint y: 231, distance: 18.6
click at [348, 213] on span at bounding box center [343, 212] width 9 height 9
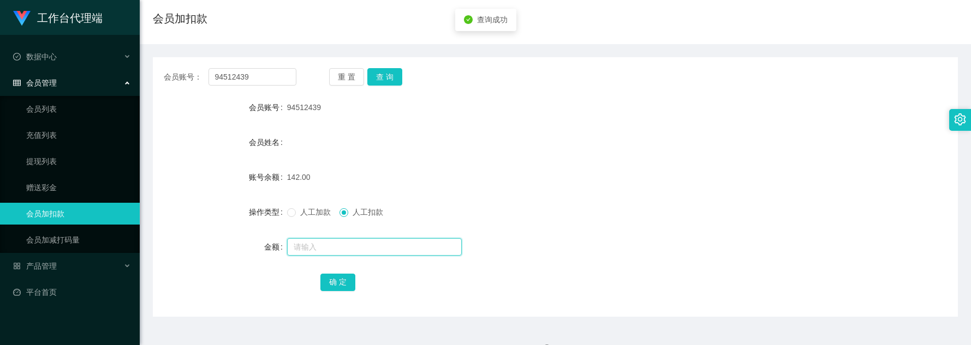
click at [351, 243] on input "text" at bounding box center [374, 246] width 175 height 17
type input "42"
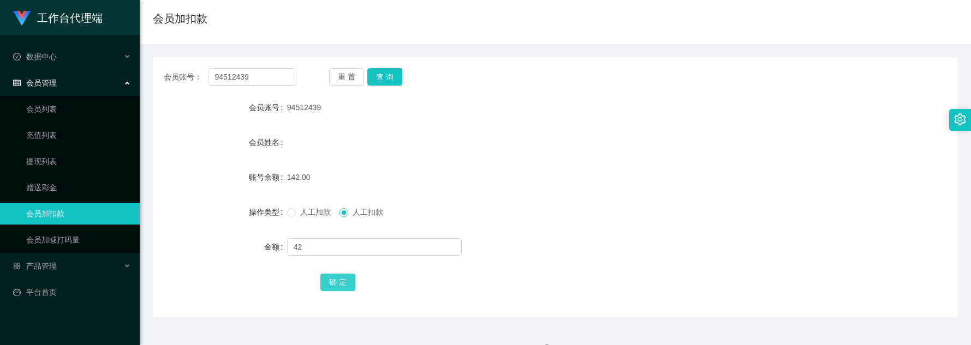
click at [344, 279] on button "确 定" at bounding box center [337, 282] width 35 height 17
click at [383, 73] on button "查 询" at bounding box center [384, 76] width 35 height 17
click at [385, 74] on button "查 询" at bounding box center [384, 76] width 35 height 17
click at [401, 79] on button "查 询" at bounding box center [384, 76] width 35 height 17
click at [385, 76] on button "查 询" at bounding box center [384, 76] width 35 height 17
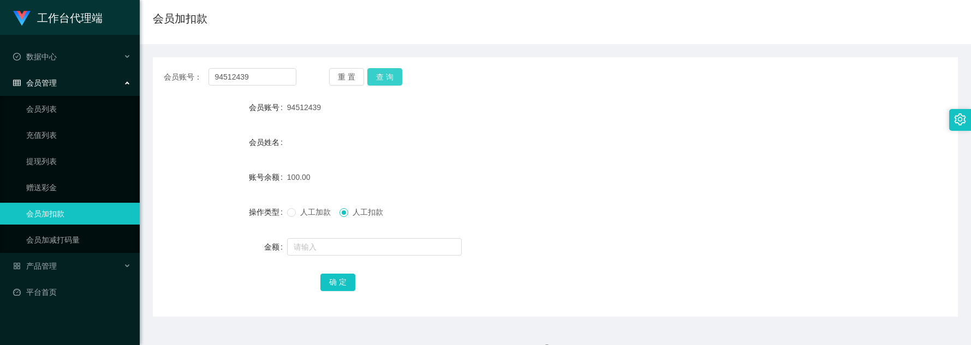
click at [380, 80] on button "查 询" at bounding box center [384, 76] width 35 height 17
click at [382, 80] on button "查 询" at bounding box center [384, 76] width 35 height 17
click at [375, 76] on button "查 询" at bounding box center [384, 76] width 35 height 17
drag, startPoint x: 272, startPoint y: 82, endPoint x: 149, endPoint y: 69, distance: 123.4
click at [149, 69] on main "关闭左侧 关闭右侧 关闭其它 刷新页面 会员加扣款 产品预设置 提现列表 首页 / 会员管理 / 会员加扣款 / 会员加扣款 会员账号： 94512439 重…" at bounding box center [555, 135] width 831 height 364
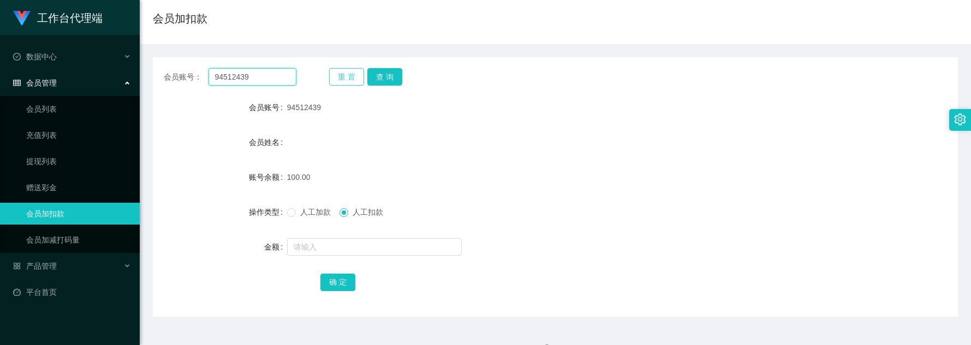
paste input "5741"
type input "5741"
click at [392, 77] on button "查 询" at bounding box center [384, 76] width 35 height 17
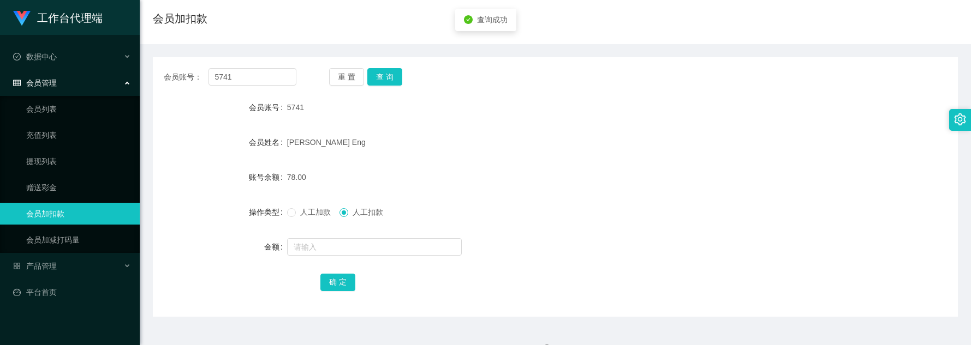
click at [321, 213] on span "人工加款" at bounding box center [315, 212] width 39 height 9
click at [323, 237] on div at bounding box center [521, 247] width 469 height 22
click at [326, 241] on input "text" at bounding box center [374, 246] width 175 height 17
type input "8"
click at [341, 269] on form "会员账号 5741 会员姓名 [PERSON_NAME] Eng 账号余额 78.00 操作类型 人工加款 人工扣款 金额 8 确 定" at bounding box center [555, 195] width 805 height 196
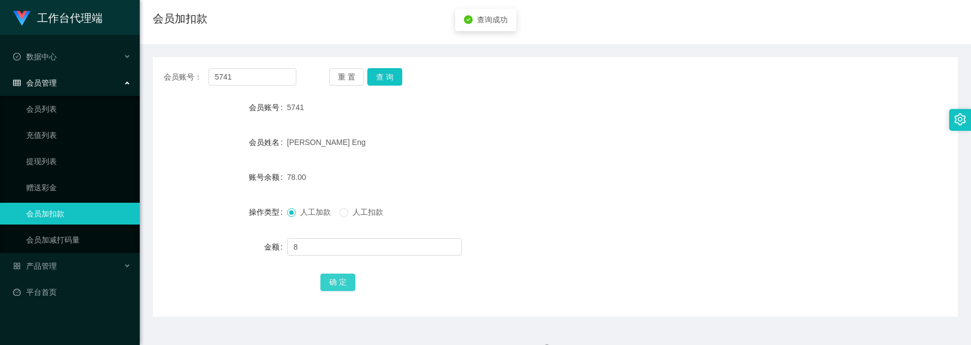
click at [341, 274] on button "确 定" at bounding box center [337, 282] width 35 height 17
click at [344, 277] on button "确 定" at bounding box center [337, 282] width 35 height 17
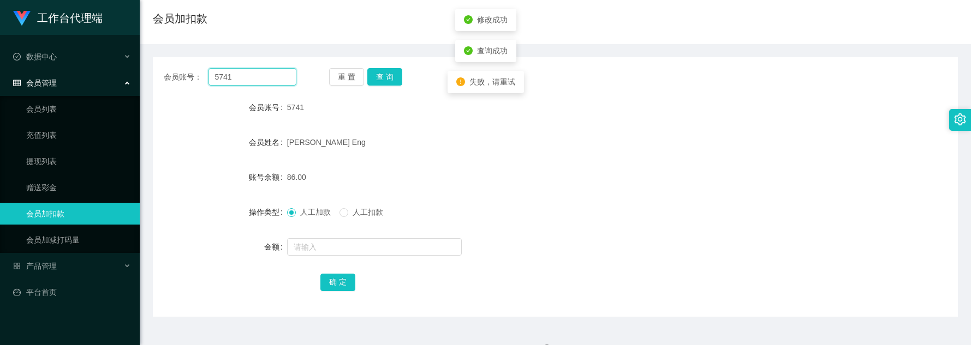
click at [274, 82] on input "5741" at bounding box center [252, 76] width 88 height 17
click at [385, 74] on button "查 询" at bounding box center [384, 76] width 35 height 17
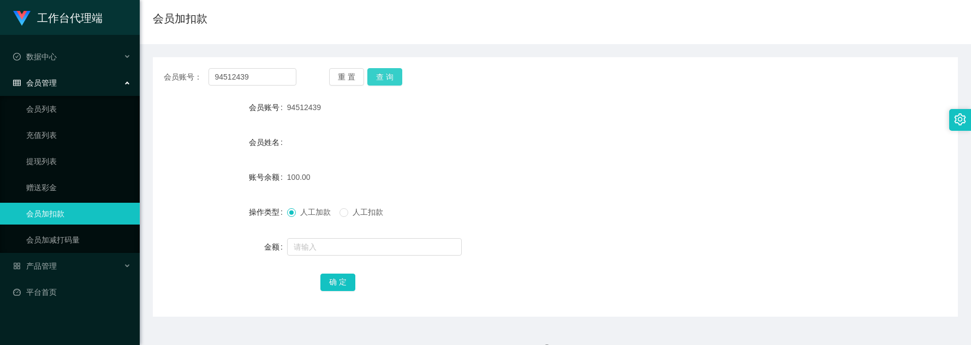
click at [381, 82] on button "查 询" at bounding box center [384, 76] width 35 height 17
click at [269, 77] on input "94512439" at bounding box center [252, 76] width 88 height 17
click at [383, 74] on button "查 询" at bounding box center [384, 76] width 35 height 17
click at [281, 77] on input "94512439" at bounding box center [252, 76] width 88 height 17
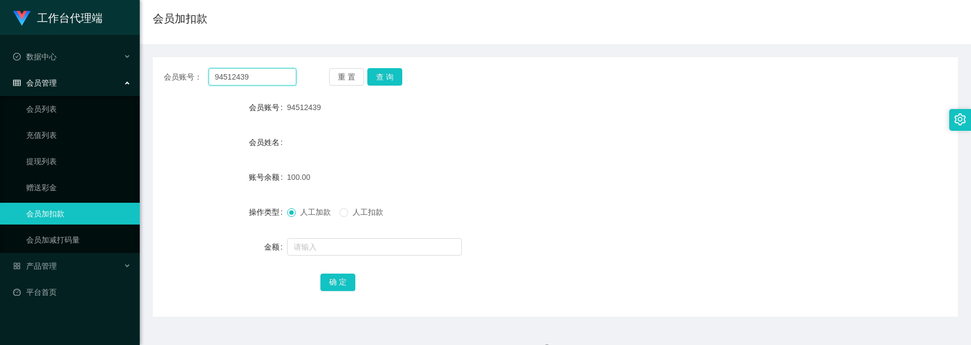
drag, startPoint x: 273, startPoint y: 76, endPoint x: 174, endPoint y: 67, distance: 99.7
click at [174, 67] on div "会员账号： 94512439 重 置 查 询 会员账号 94512439 会员姓名 账号余额 100.00 操作类型 人工加款 人工扣款 金额 确 定" at bounding box center [555, 187] width 805 height 260
paste input "5741"
type input "5741"
click at [396, 77] on button "查 询" at bounding box center [384, 76] width 35 height 17
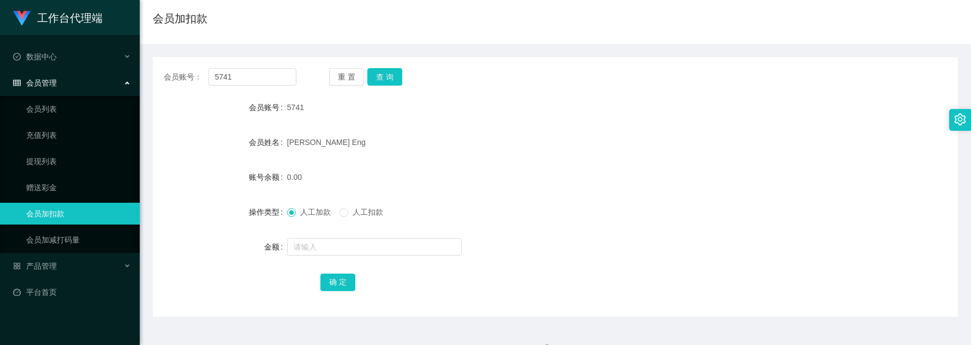
click at [478, 136] on div "[PERSON_NAME] Eng" at bounding box center [521, 143] width 469 height 22
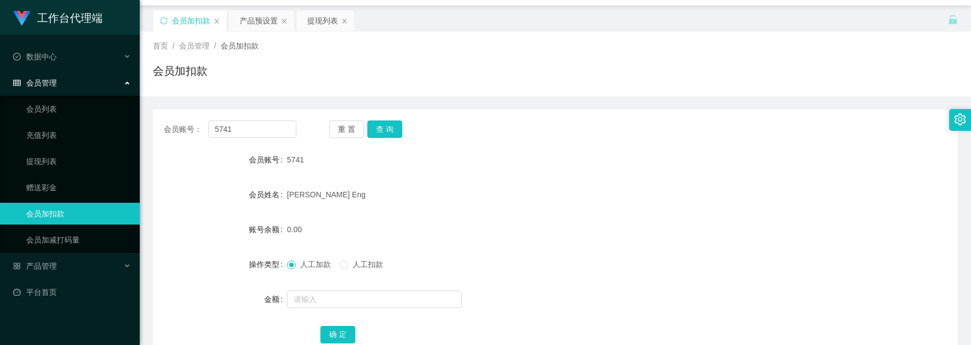
scroll to position [0, 0]
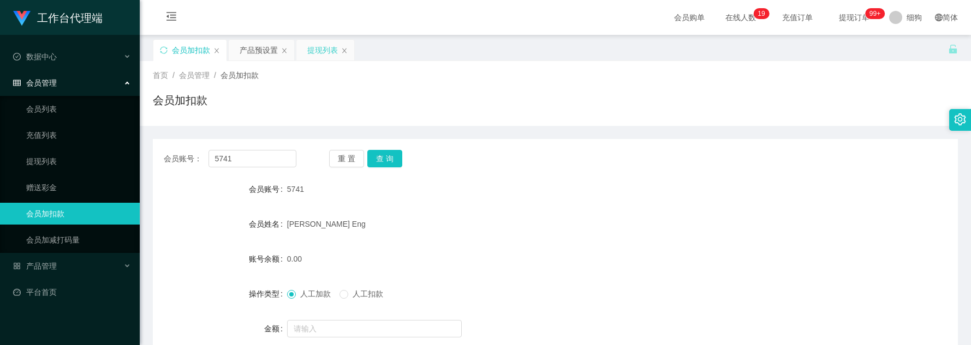
click at [320, 56] on div "提现列表" at bounding box center [322, 50] width 31 height 21
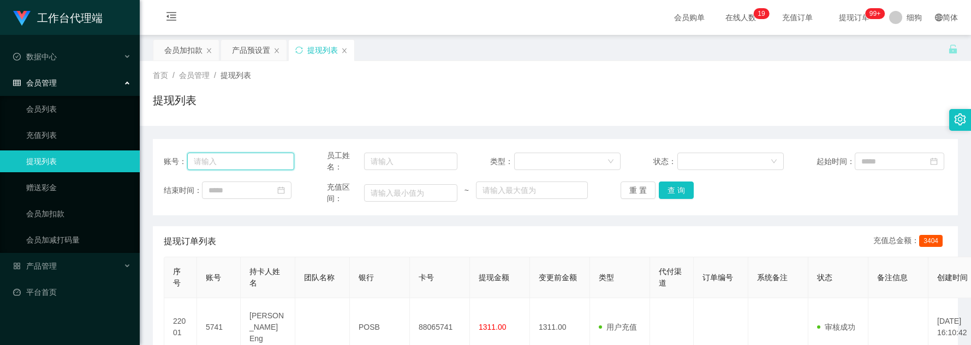
drag, startPoint x: 257, startPoint y: 166, endPoint x: 326, endPoint y: 172, distance: 69.6
click at [257, 166] on input "text" at bounding box center [240, 161] width 107 height 17
paste input "5741"
type input "5741"
click at [670, 197] on button "查 询" at bounding box center [676, 190] width 35 height 17
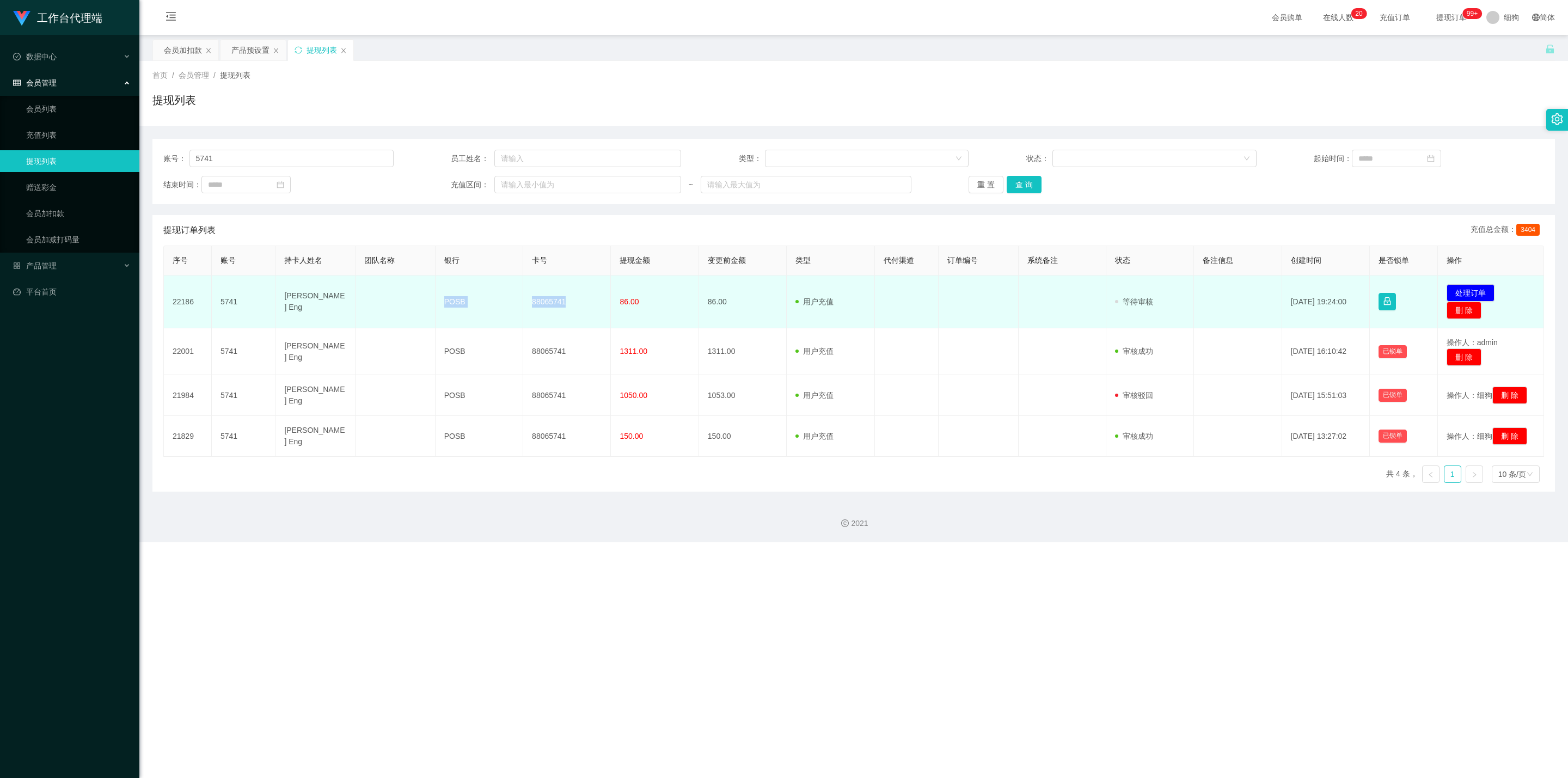
drag, startPoint x: 587, startPoint y: 304, endPoint x: 430, endPoint y: 299, distance: 157.1
click at [430, 278] on tr "22186 5741 Serene Chua Guek Eng POSB 88065741 86.00 86.00 用户充值 人工扣款 审核驳回 审核成功 等…" at bounding box center [853, 301] width 1379 height 53
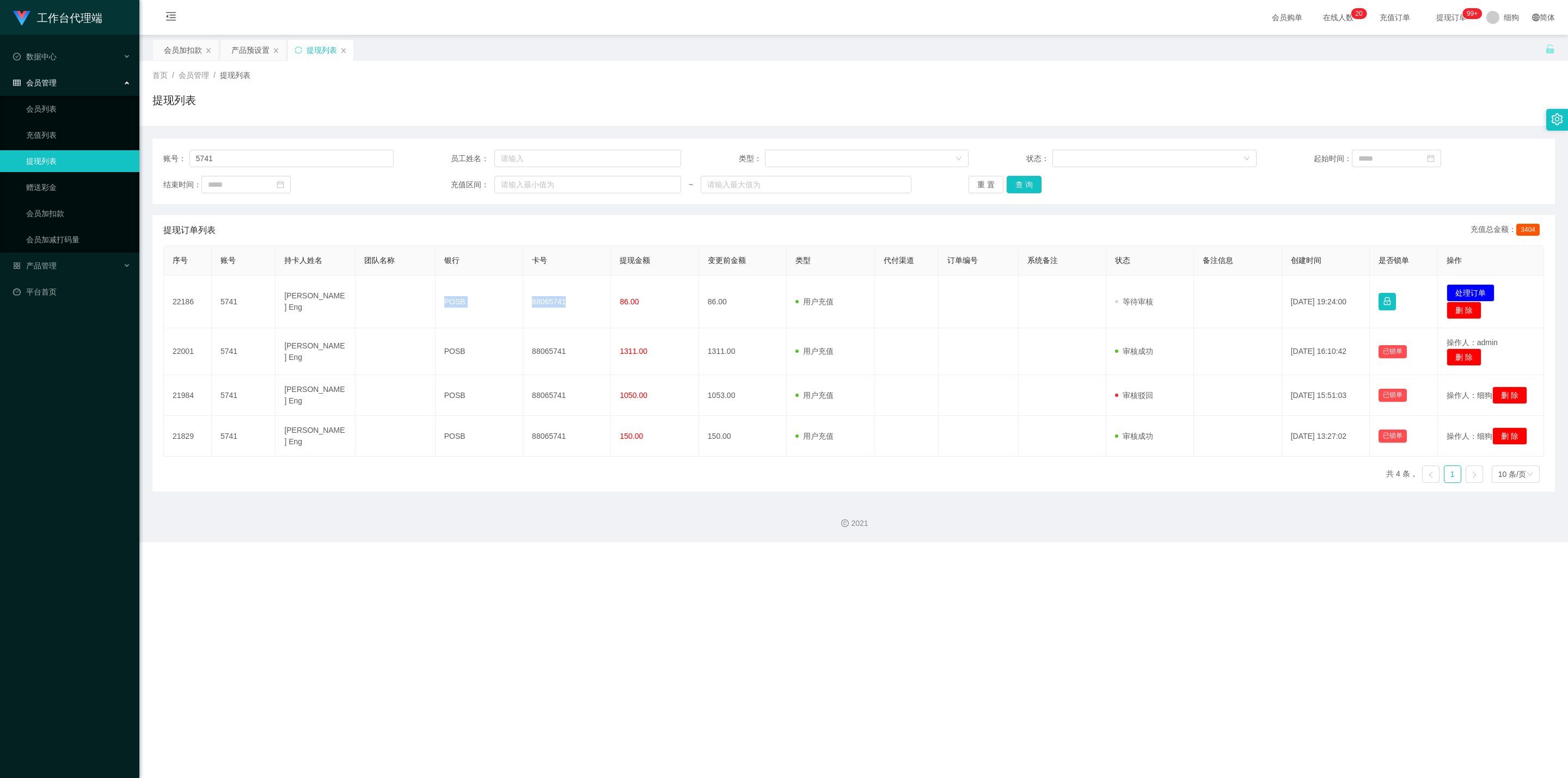
copy tr "POSB 88065741"
click at [170, 50] on div "会员加扣款" at bounding box center [183, 50] width 38 height 21
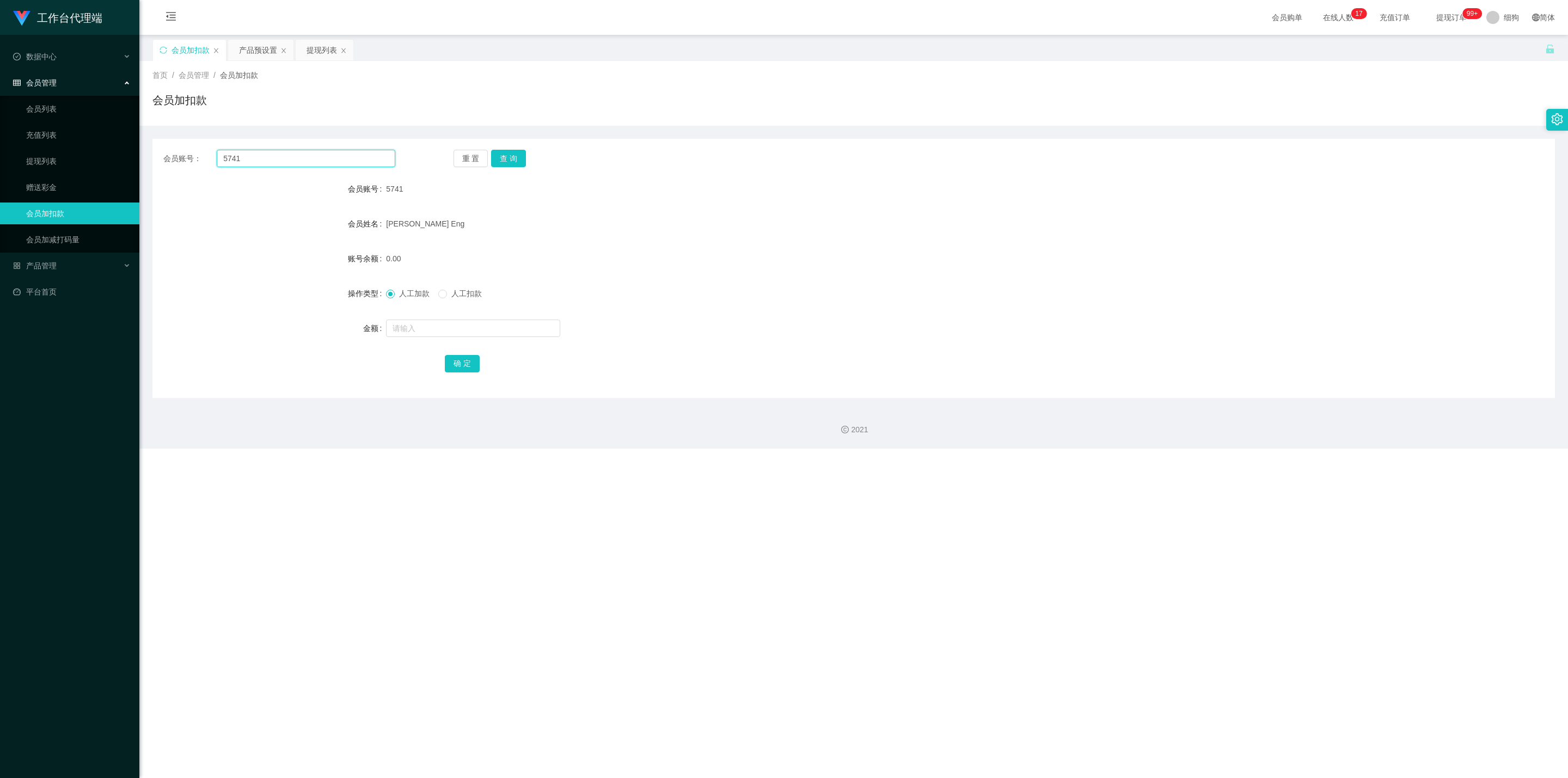
click at [304, 153] on input "5741" at bounding box center [305, 158] width 179 height 17
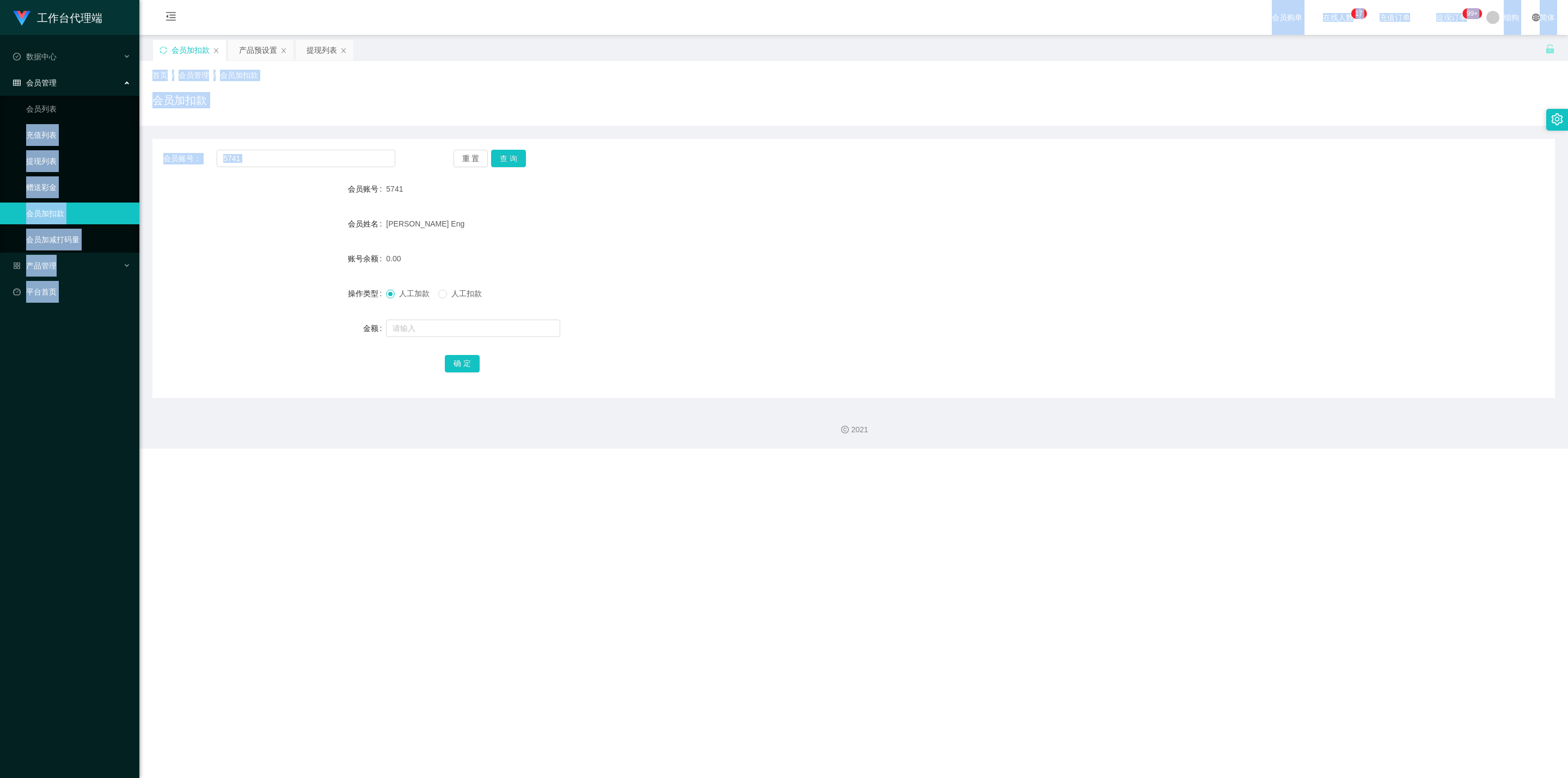
drag, startPoint x: 325, startPoint y: 168, endPoint x: 64, endPoint y: 133, distance: 263.3
click at [64, 133] on section "工作台代理端 数据中心 会员管理 会员列表 充值列表 提现列表 赠送彩金 会员加扣款 会员加减打码量 产品管理 开奖记录 注单管理 产品列表 即时注单 产品预…" at bounding box center [784, 224] width 1568 height 449
click at [366, 162] on input "5741" at bounding box center [305, 158] width 179 height 17
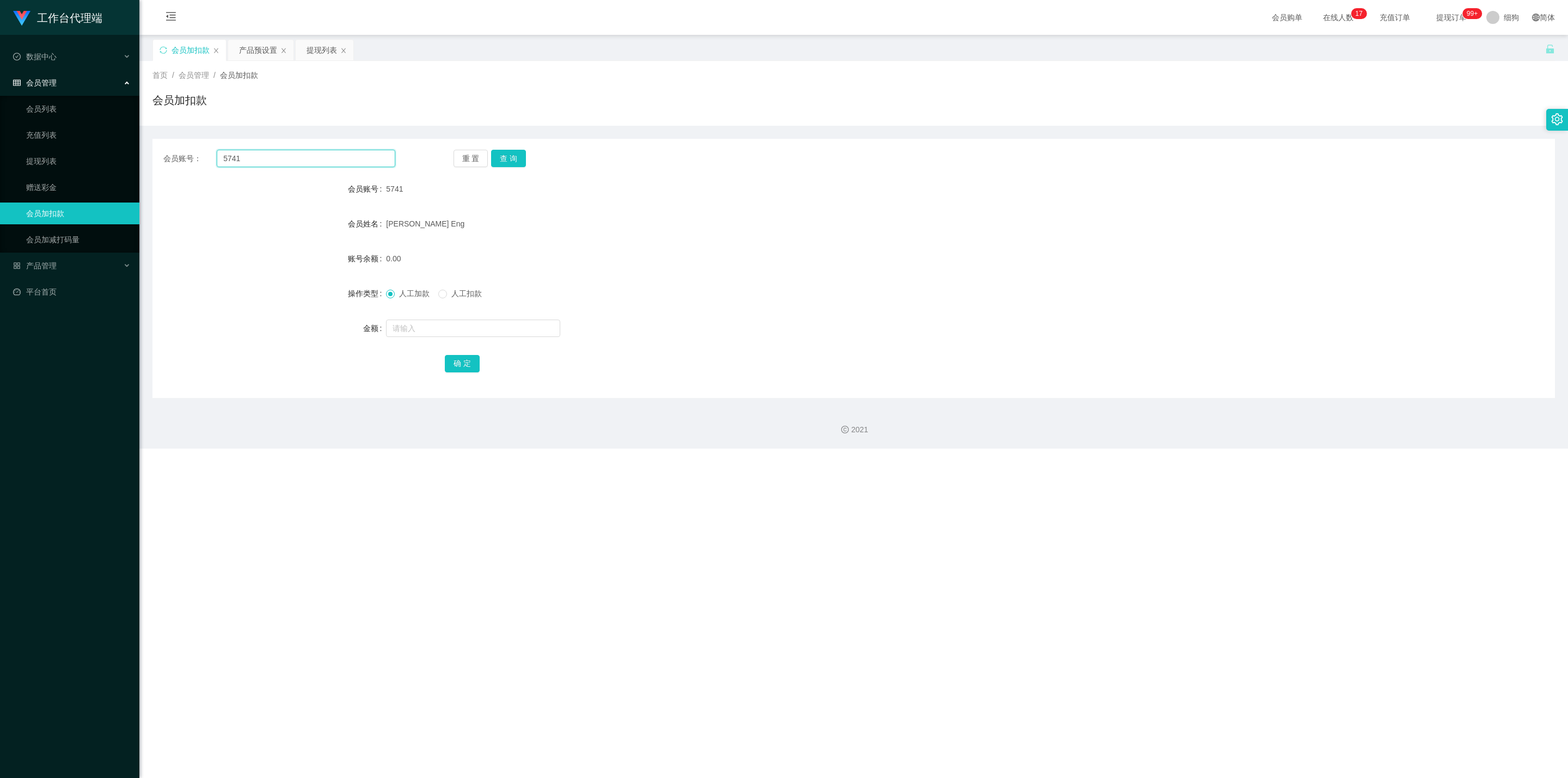
drag, startPoint x: 335, startPoint y: 158, endPoint x: 94, endPoint y: 147, distance: 241.3
click at [94, 147] on section "工作台代理端 数据中心 会员管理 会员列表 充值列表 提现列表 赠送彩金 会员加扣款 会员加减打码量 产品管理 开奖记录 注单管理 产品列表 即时注单 产品预…" at bounding box center [784, 224] width 1568 height 449
paste input "94512439"
type input "94512439"
click at [501, 157] on button "查 询" at bounding box center [508, 158] width 35 height 17
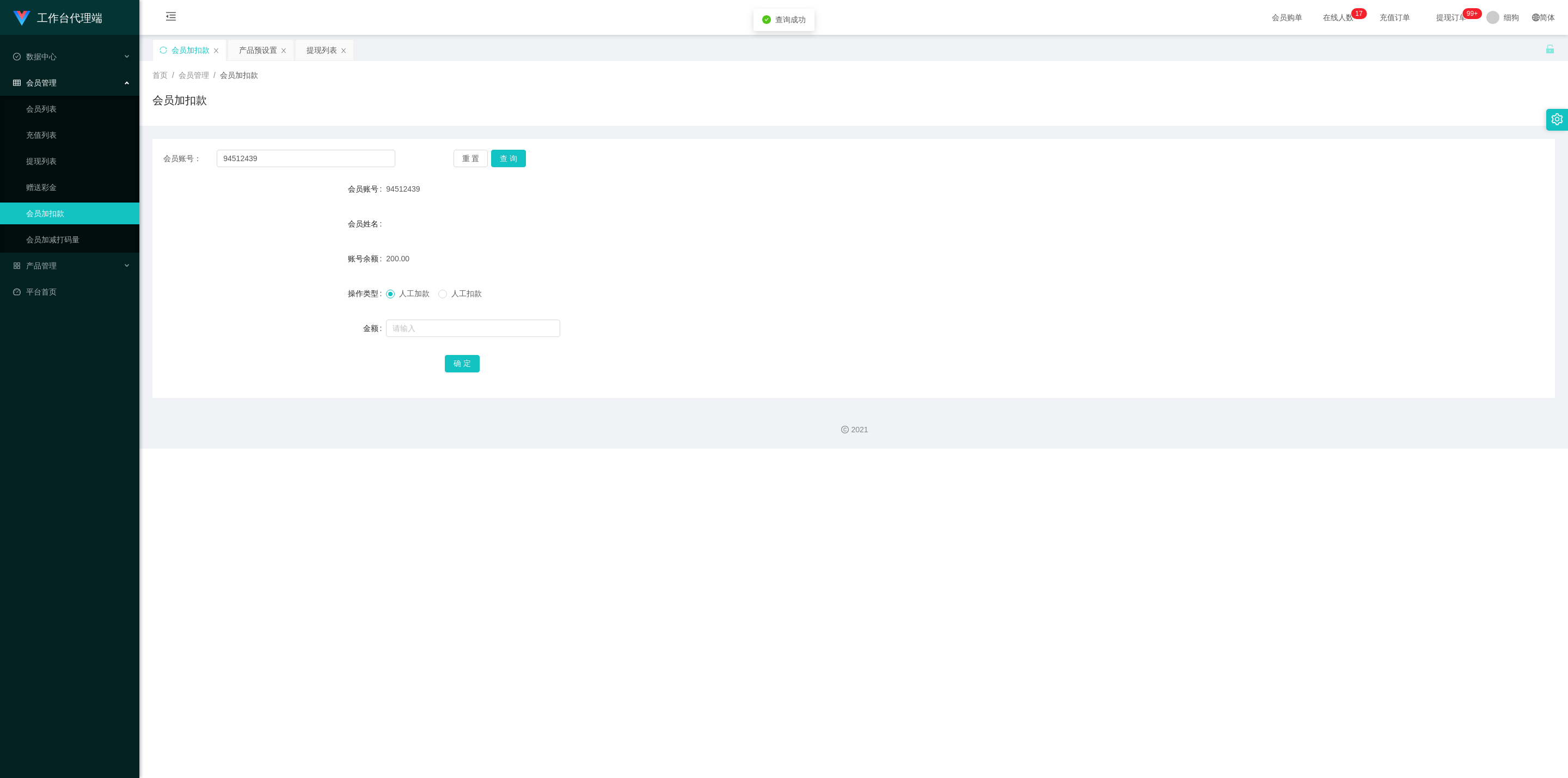
drag, startPoint x: 456, startPoint y: 294, endPoint x: 461, endPoint y: 318, distance: 24.5
click at [457, 278] on span "人工扣款" at bounding box center [466, 293] width 39 height 9
click at [467, 278] on div at bounding box center [795, 328] width 818 height 22
click at [479, 278] on input "text" at bounding box center [473, 327] width 175 height 17
type input "50"
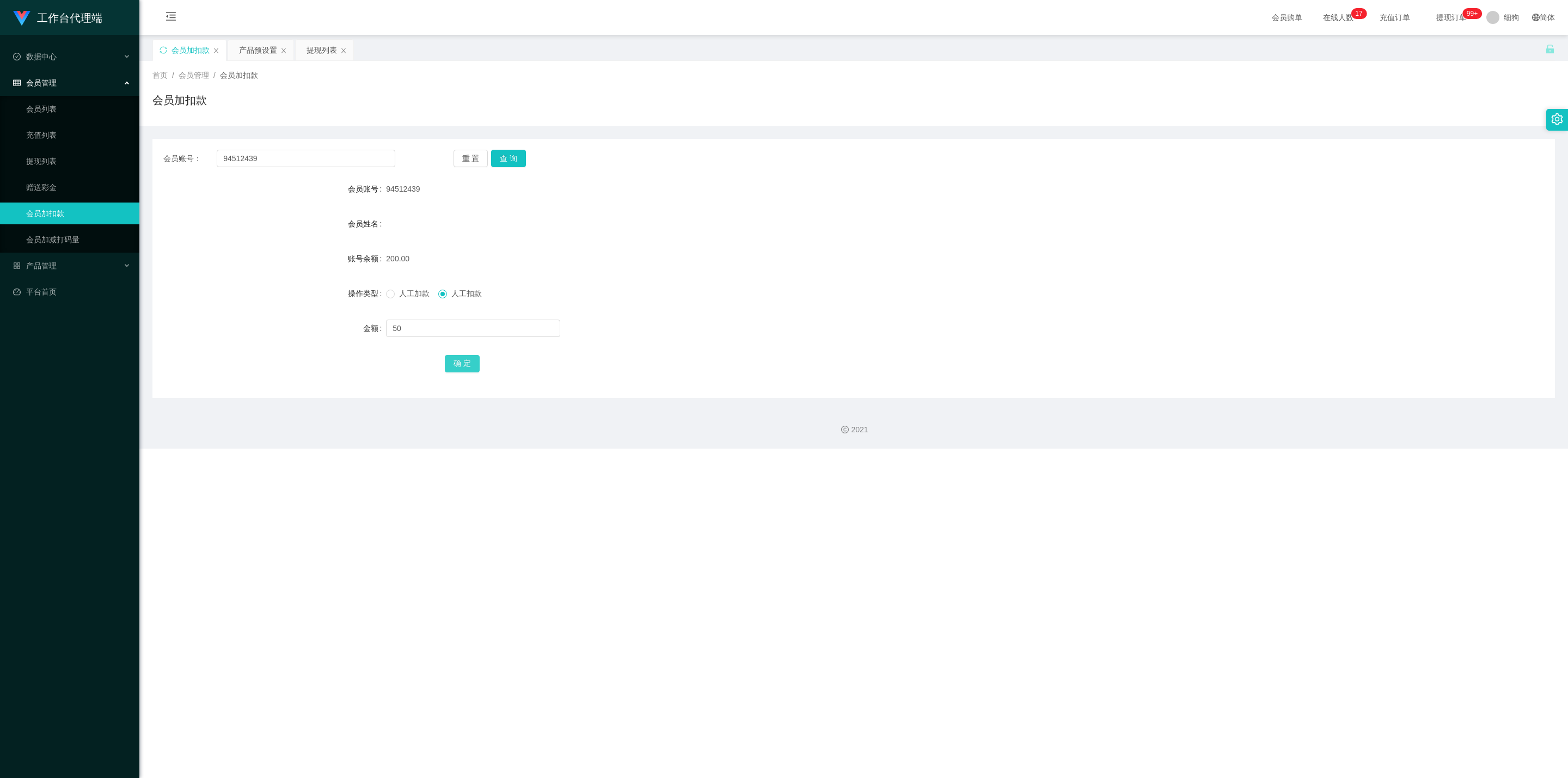
click at [467, 278] on button "确 定" at bounding box center [462, 363] width 35 height 17
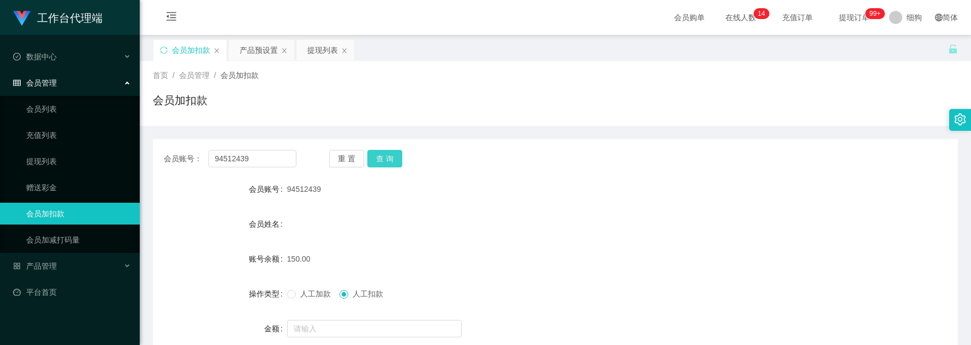
click at [383, 160] on button "查 询" at bounding box center [384, 158] width 35 height 17
click at [388, 161] on button "查 询" at bounding box center [384, 158] width 35 height 17
click at [390, 161] on button "查 询" at bounding box center [384, 158] width 35 height 17
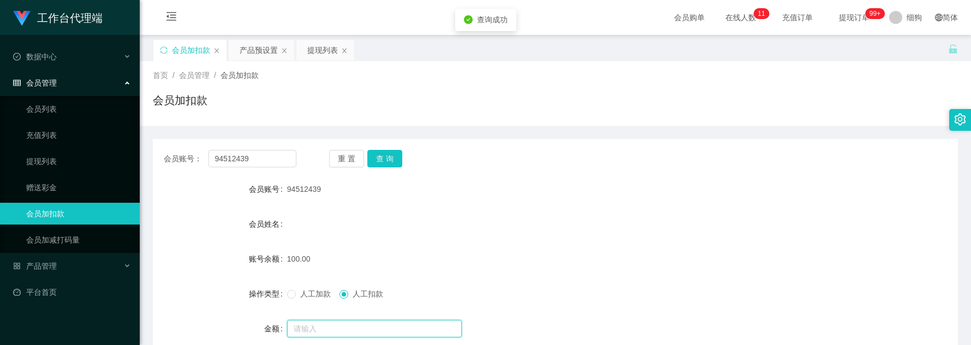
click at [334, 279] on input "text" at bounding box center [374, 328] width 175 height 17
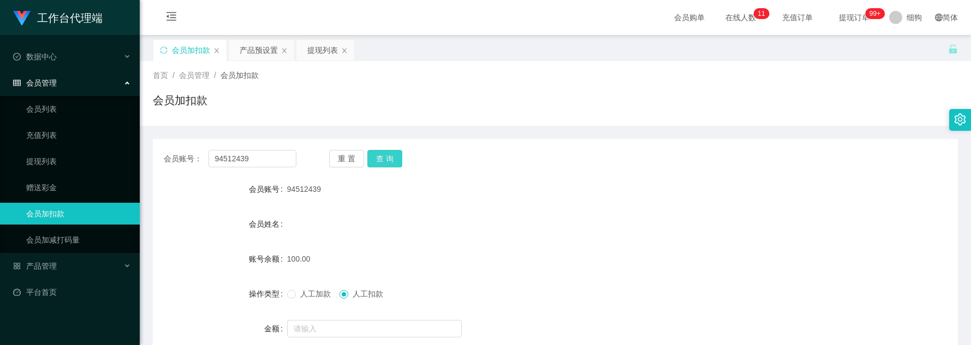
click at [387, 159] on button "查 询" at bounding box center [384, 158] width 35 height 17
drag, startPoint x: 387, startPoint y: 159, endPoint x: 390, endPoint y: 148, distance: 11.4
click at [387, 159] on button "查 询" at bounding box center [384, 158] width 35 height 17
click at [390, 160] on button "查 询" at bounding box center [384, 158] width 35 height 17
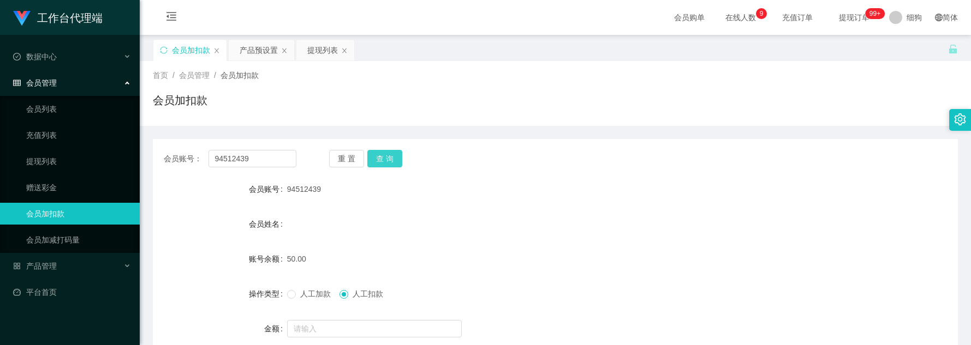
click at [385, 153] on button "查 询" at bounding box center [384, 158] width 35 height 17
click at [386, 160] on button "查 询" at bounding box center [384, 158] width 35 height 17
click at [393, 159] on button "查 询" at bounding box center [384, 158] width 35 height 17
click at [393, 153] on button "查 询" at bounding box center [384, 158] width 35 height 17
click at [393, 161] on button "查 询" at bounding box center [384, 158] width 35 height 17
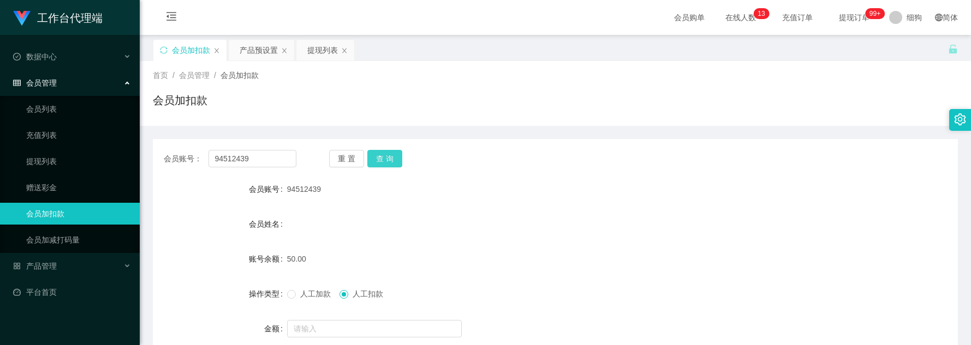
click at [389, 160] on button "查 询" at bounding box center [384, 158] width 35 height 17
click at [840, 97] on div "会员加扣款" at bounding box center [555, 104] width 805 height 25
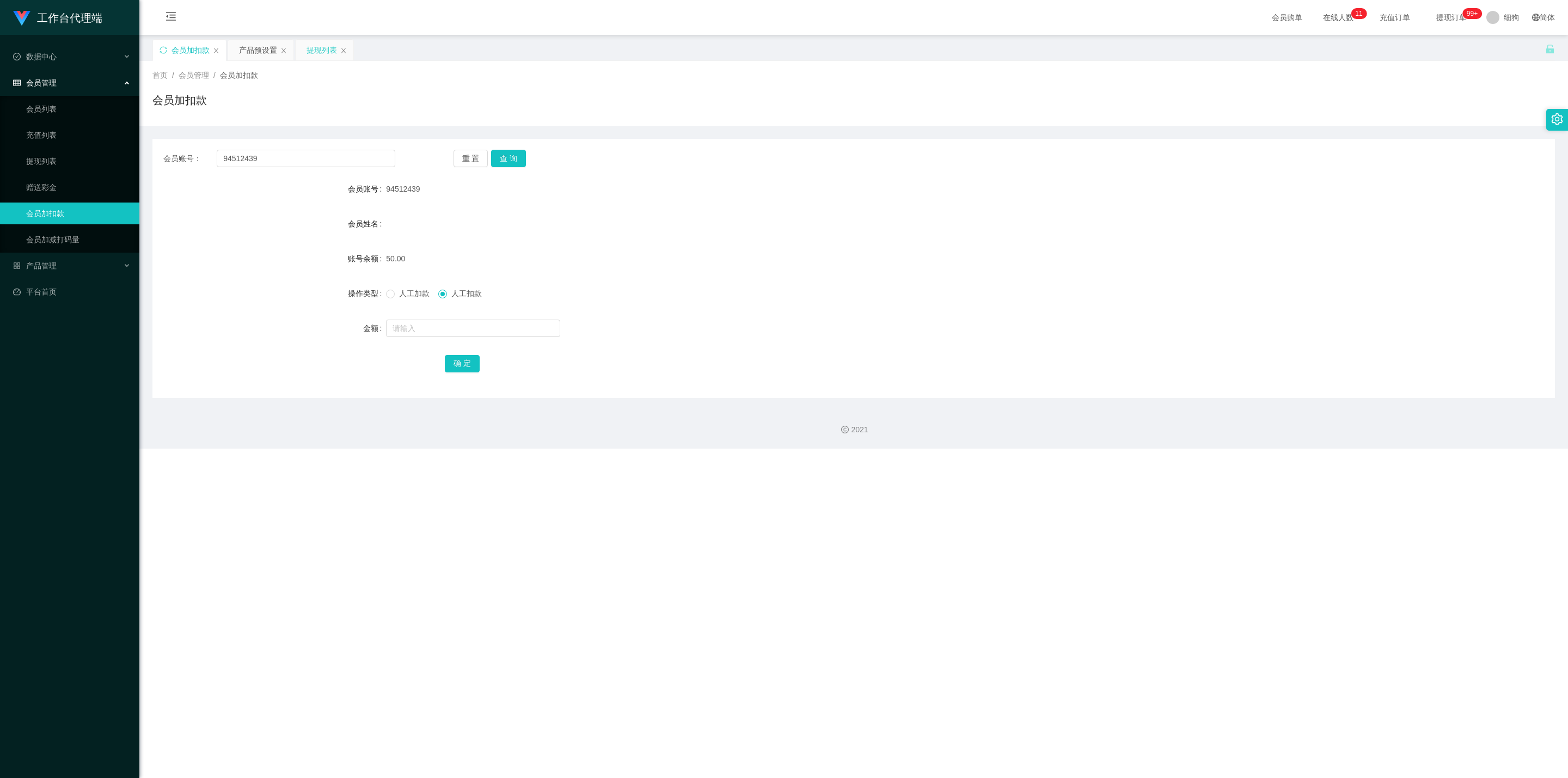
click at [307, 51] on div "提现列表" at bounding box center [321, 50] width 31 height 21
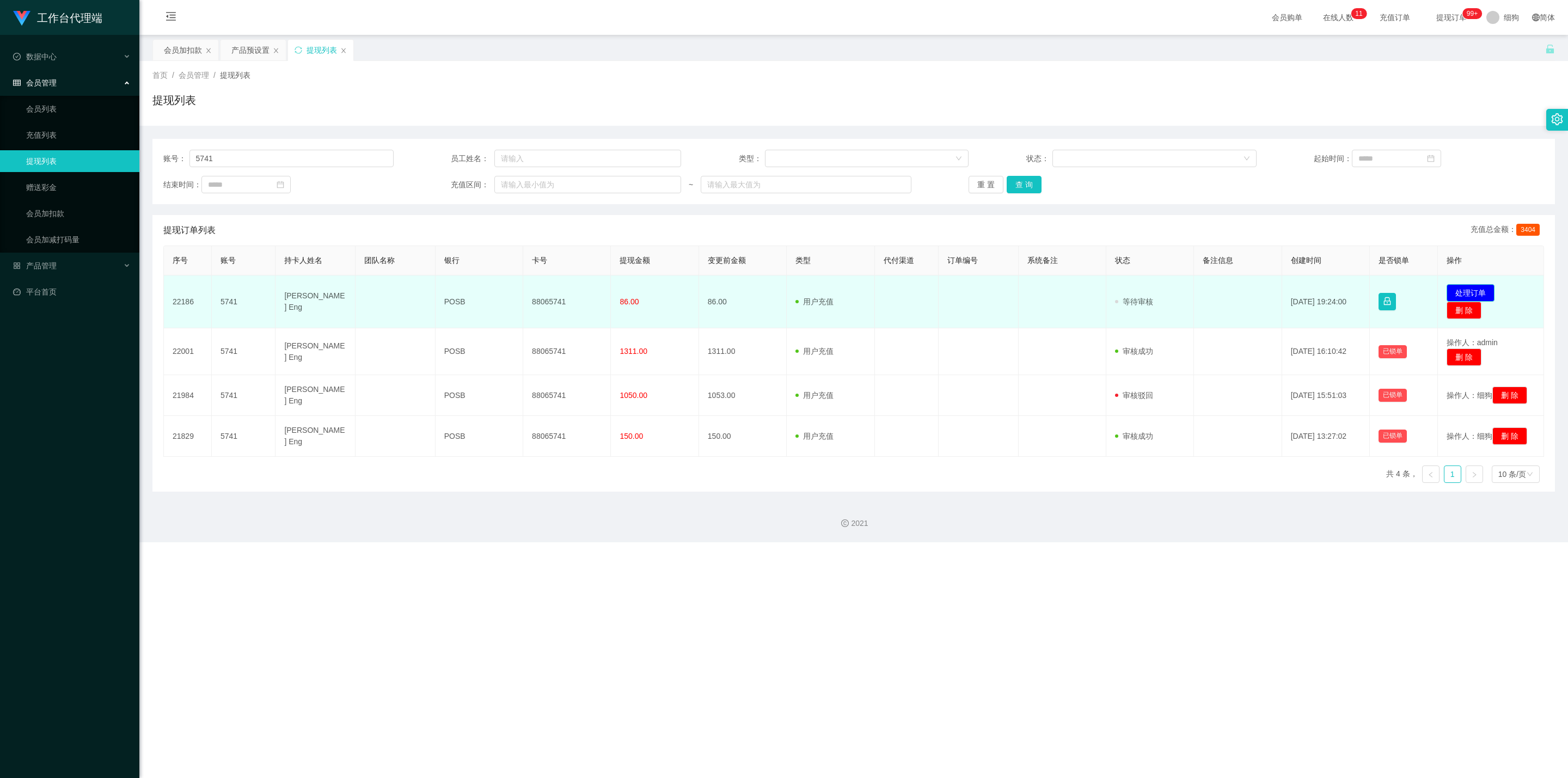
click at [968, 278] on button "处理订单" at bounding box center [1470, 292] width 48 height 17
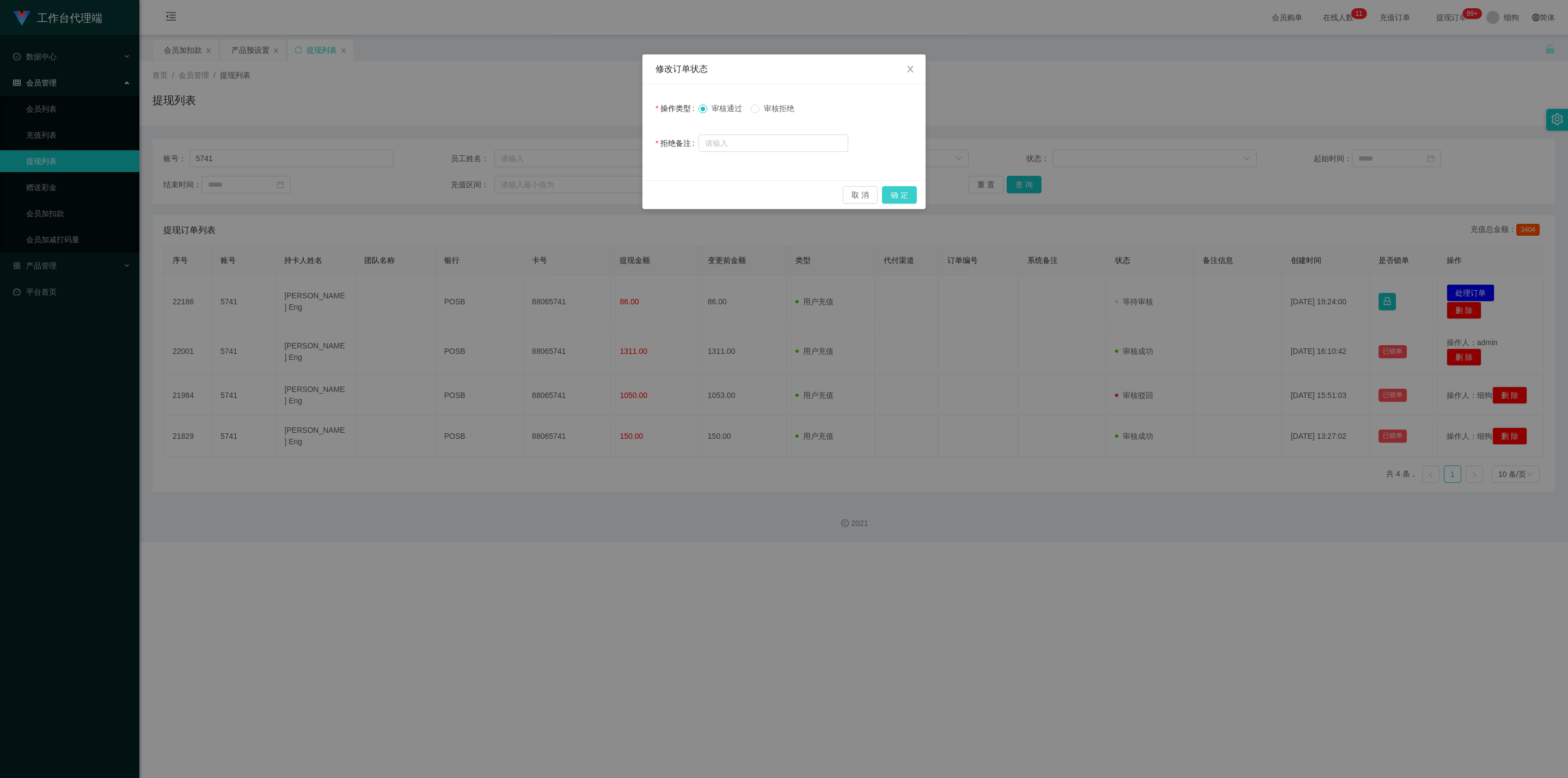
click at [892, 196] on button "确 定" at bounding box center [899, 194] width 35 height 17
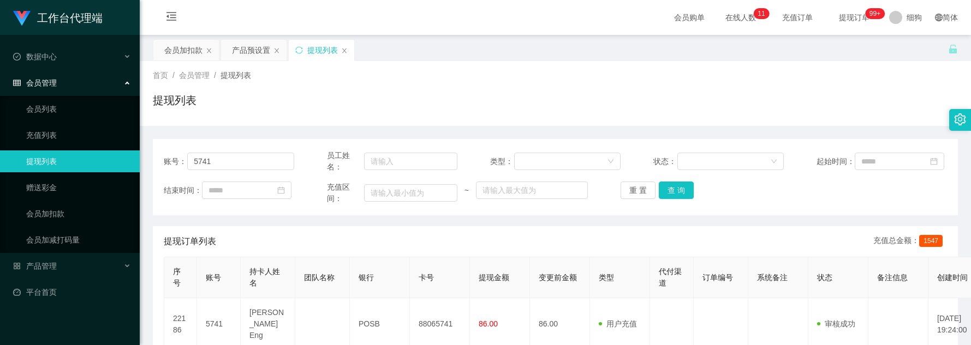
drag, startPoint x: 385, startPoint y: 100, endPoint x: 342, endPoint y: 82, distance: 46.2
click at [385, 99] on div "提现列表" at bounding box center [555, 104] width 805 height 25
click at [250, 51] on div "产品预设置" at bounding box center [251, 50] width 38 height 21
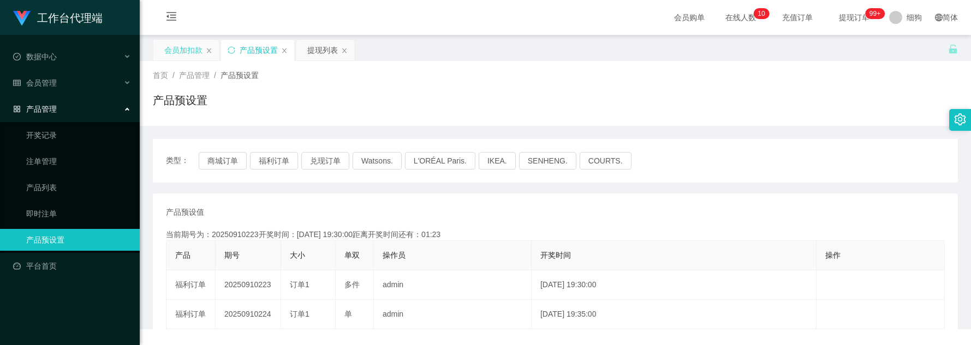
click at [177, 57] on div "会员加扣款" at bounding box center [183, 50] width 38 height 21
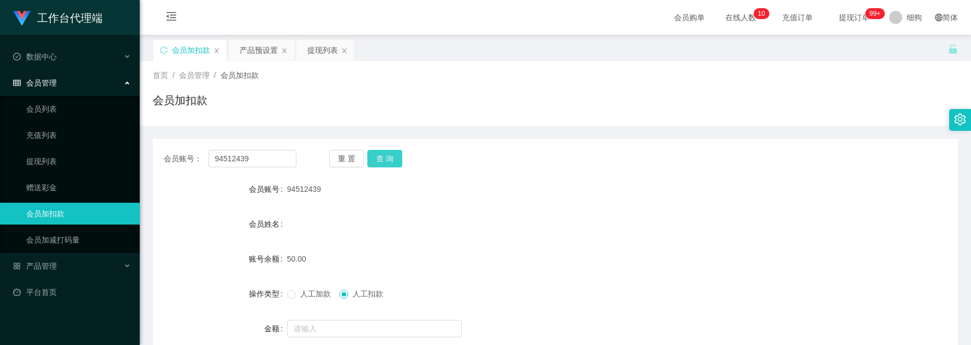
click at [385, 161] on button "查 询" at bounding box center [384, 158] width 35 height 17
click at [390, 160] on button "查 询" at bounding box center [384, 158] width 35 height 17
click at [392, 161] on button "查 询" at bounding box center [384, 158] width 35 height 17
click at [388, 161] on button "查 询" at bounding box center [384, 158] width 35 height 17
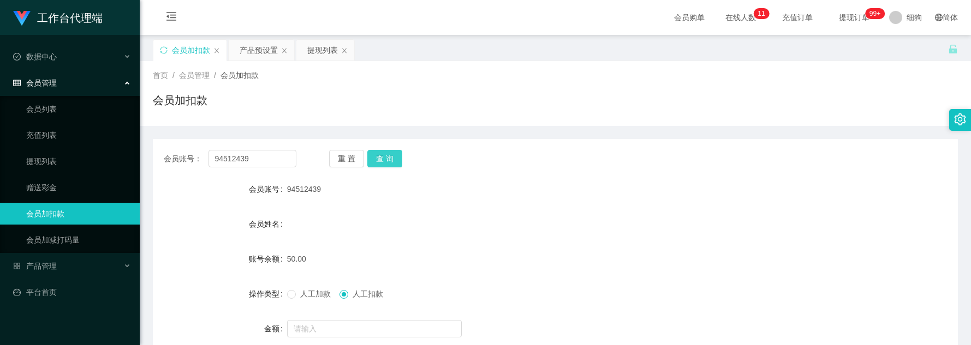
click at [390, 161] on button "查 询" at bounding box center [384, 158] width 35 height 17
click at [374, 161] on button "查 询" at bounding box center [384, 158] width 35 height 17
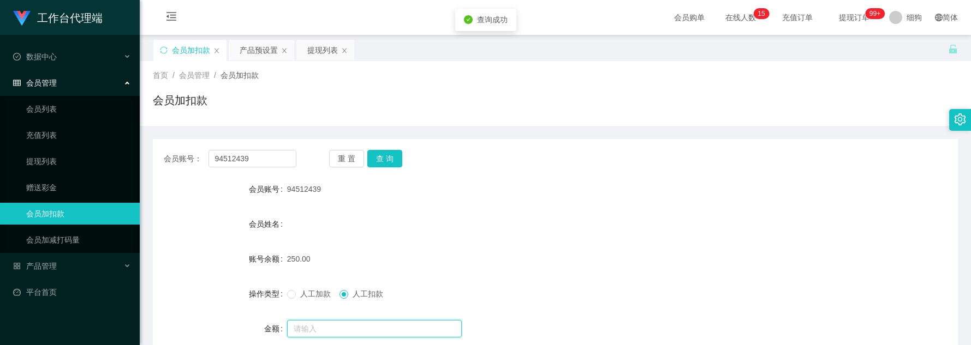
click at [355, 279] on input "text" at bounding box center [374, 328] width 175 height 17
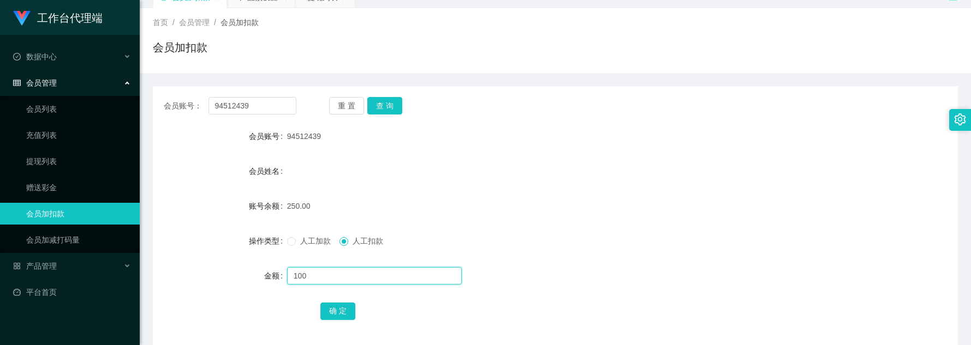
scroll to position [82, 0]
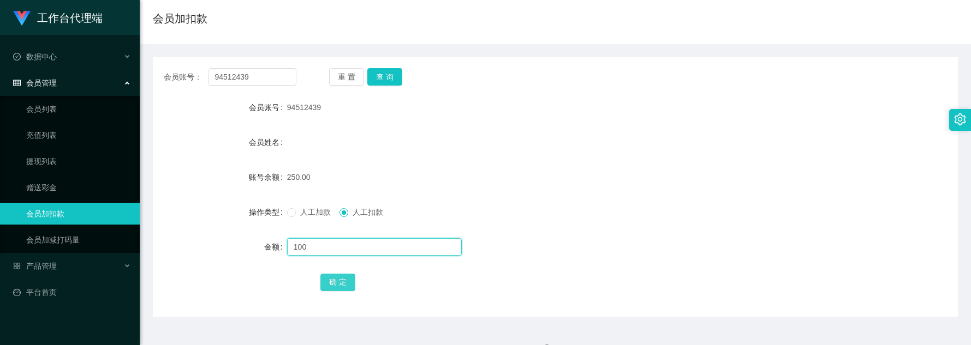
type input "100"
click at [335, 279] on button "确 定" at bounding box center [337, 282] width 35 height 17
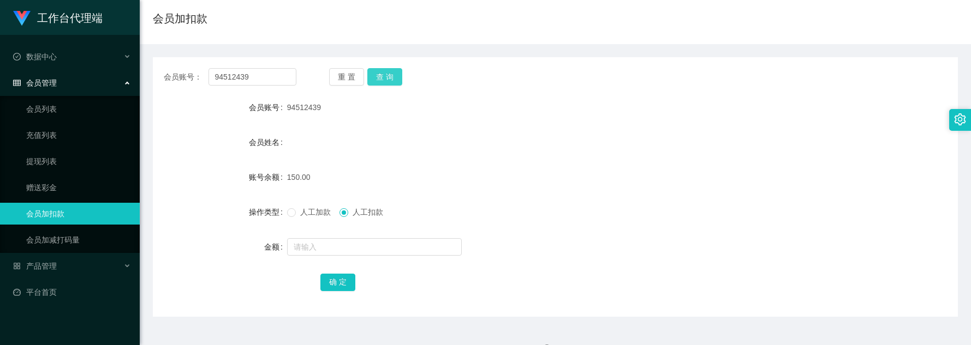
click at [383, 82] on button "查 询" at bounding box center [384, 76] width 35 height 17
click at [392, 84] on button "查 询" at bounding box center [384, 76] width 35 height 17
click at [390, 75] on button "查 询" at bounding box center [384, 76] width 35 height 17
drag, startPoint x: 395, startPoint y: 73, endPoint x: 414, endPoint y: 73, distance: 19.6
click at [395, 73] on button "查 询" at bounding box center [384, 76] width 35 height 17
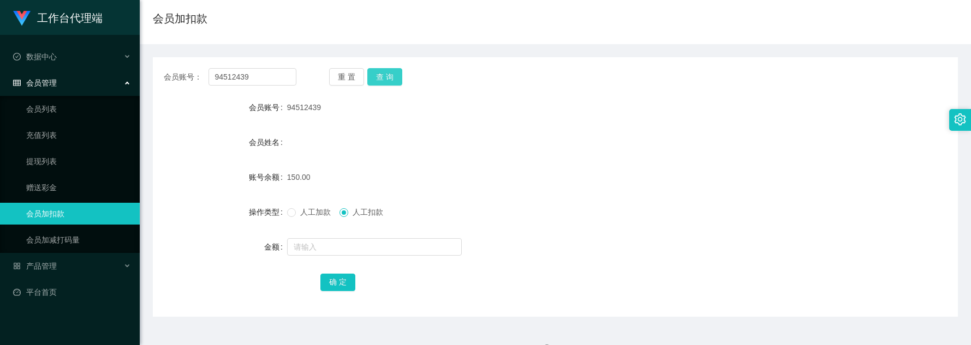
click at [398, 72] on button "查 询" at bounding box center [384, 76] width 35 height 17
click at [398, 74] on button "查 询" at bounding box center [384, 76] width 35 height 17
click at [386, 79] on button "查 询" at bounding box center [384, 76] width 35 height 17
click at [386, 72] on button "查 询" at bounding box center [384, 76] width 35 height 17
click at [395, 81] on button "查 询" at bounding box center [384, 76] width 35 height 17
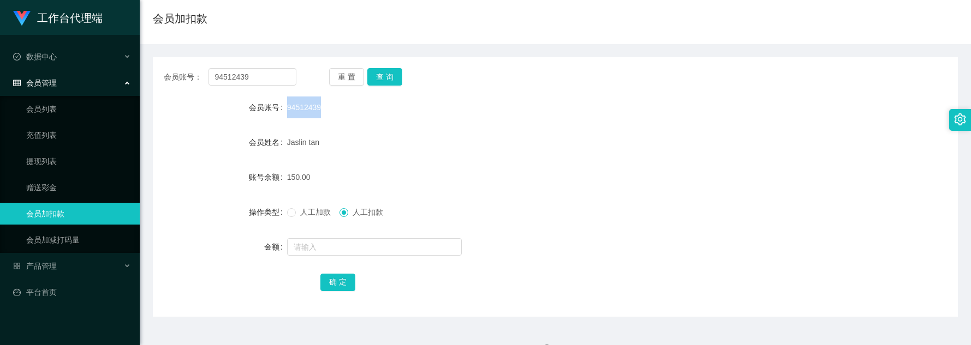
drag, startPoint x: 284, startPoint y: 105, endPoint x: 313, endPoint y: 109, distance: 29.1
click at [313, 109] on div "会员账号 94512439" at bounding box center [555, 108] width 805 height 22
click at [324, 110] on div "94512439" at bounding box center [521, 108] width 469 height 22
drag, startPoint x: 325, startPoint y: 108, endPoint x: 285, endPoint y: 107, distance: 39.9
click at [287, 107] on div "94512439" at bounding box center [521, 108] width 469 height 22
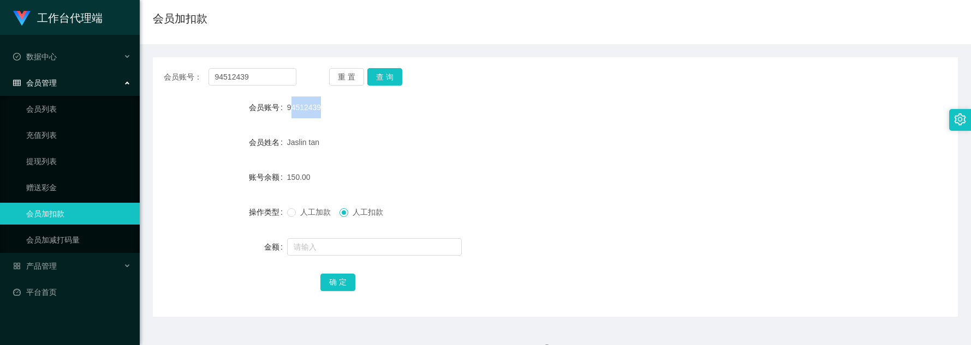
copy span "94512439"
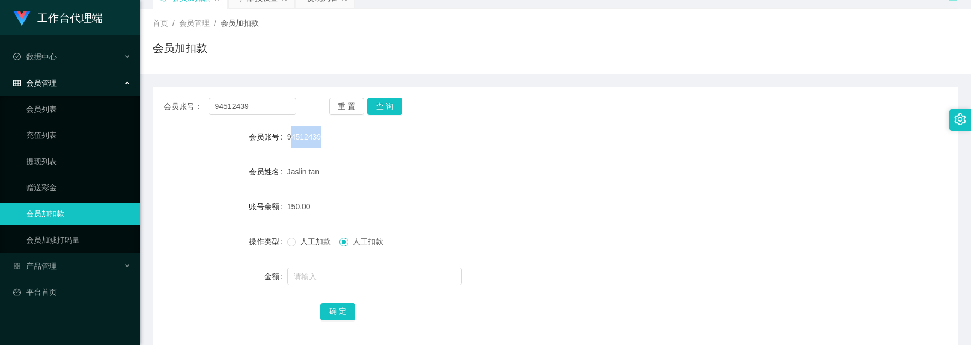
scroll to position [0, 0]
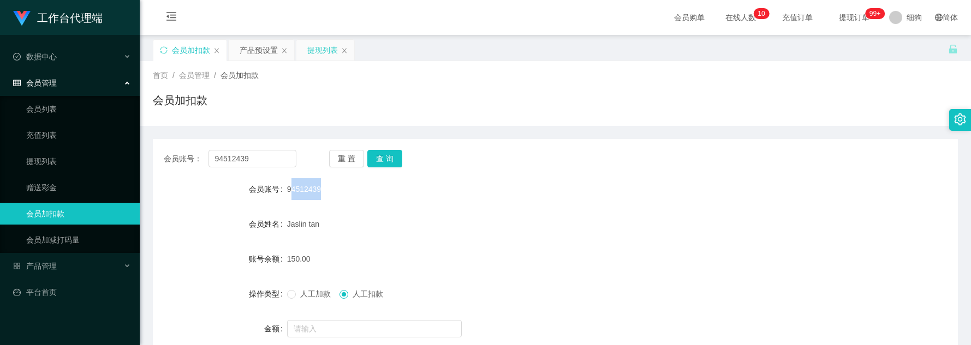
click at [313, 54] on div "提现列表" at bounding box center [322, 50] width 31 height 21
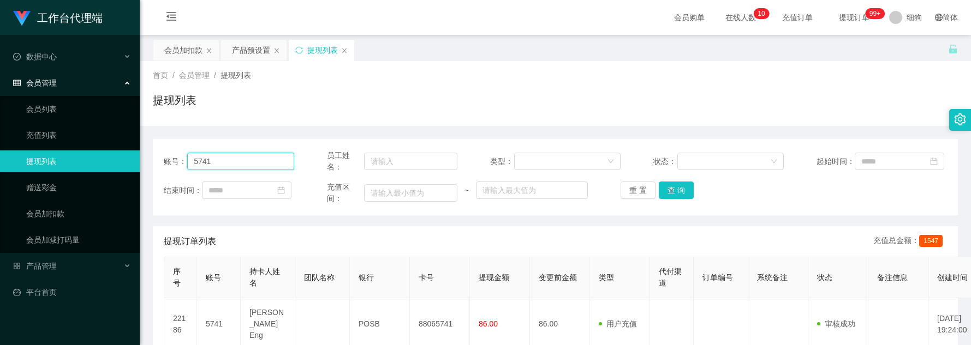
drag, startPoint x: 262, startPoint y: 166, endPoint x: 307, endPoint y: 181, distance: 47.1
click at [126, 158] on section "工作台代理端 数据中心 会员管理 会员列表 充值列表 提现列表 赠送彩金 会员加扣款 会员加减打码量 产品管理 开奖记录 注单管理 产品列表 即时注单 产品预…" at bounding box center [485, 300] width 971 height 600
paste input "94512439"
type input "94512439"
click at [679, 196] on button "查 询" at bounding box center [676, 190] width 35 height 17
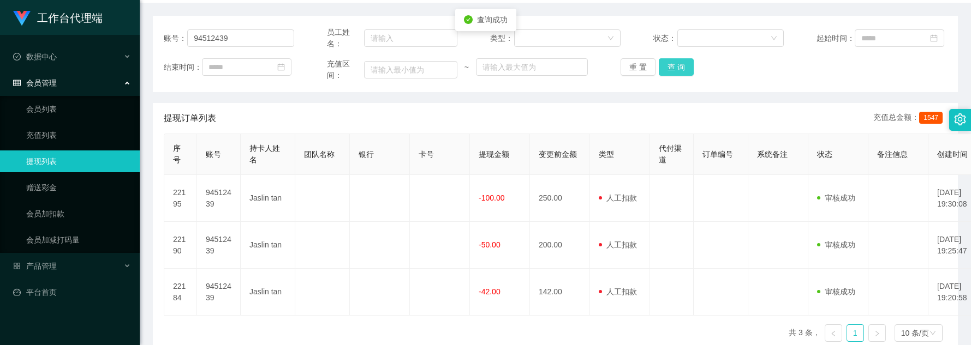
scroll to position [164, 0]
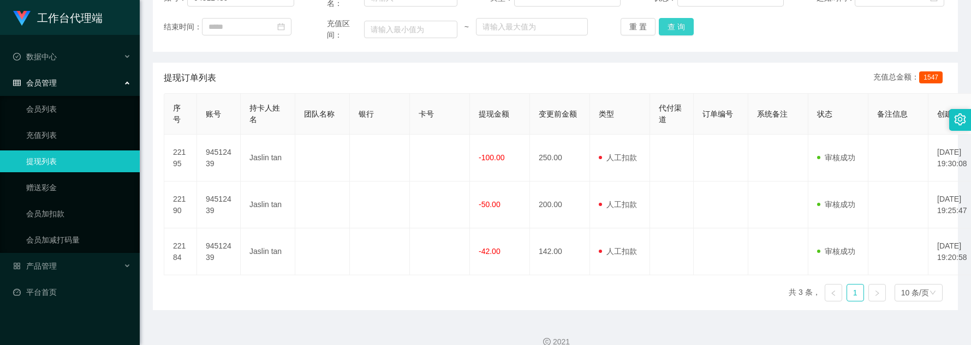
click at [677, 25] on button "查 询" at bounding box center [676, 26] width 35 height 17
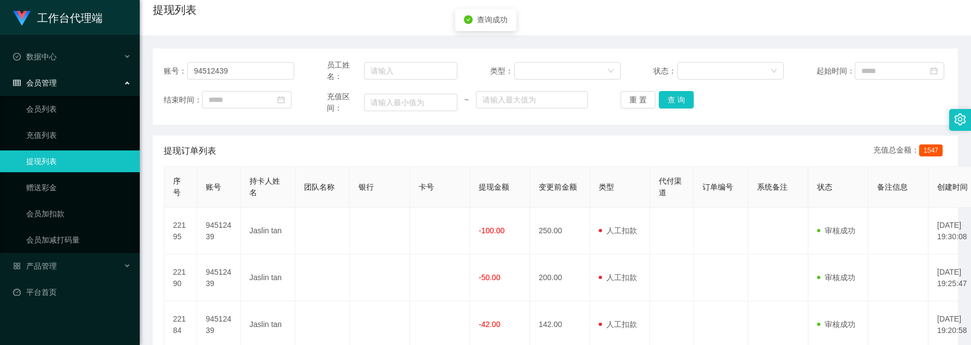
scroll to position [0, 0]
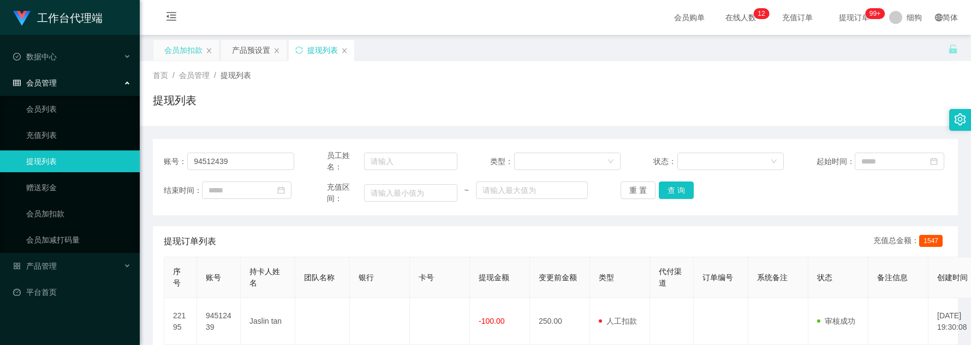
click at [188, 56] on div "会员加扣款" at bounding box center [183, 50] width 38 height 21
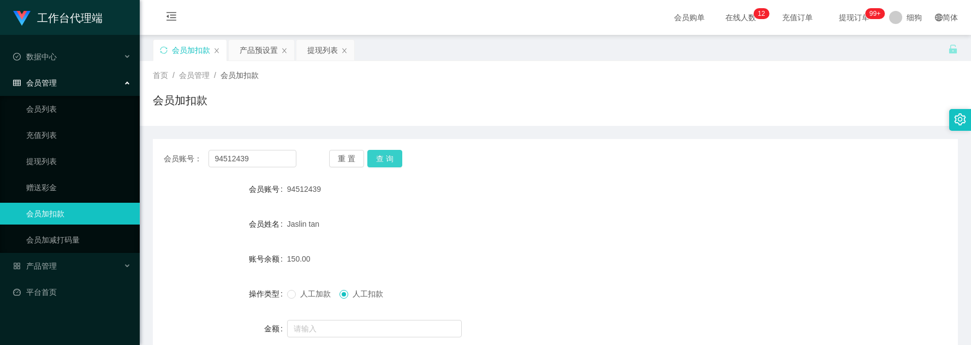
click at [390, 154] on button "查 询" at bounding box center [384, 158] width 35 height 17
click at [384, 163] on button "查 询" at bounding box center [384, 158] width 35 height 17
click at [375, 162] on button "查 询" at bounding box center [384, 158] width 35 height 17
click at [321, 52] on div "提现列表" at bounding box center [322, 50] width 31 height 21
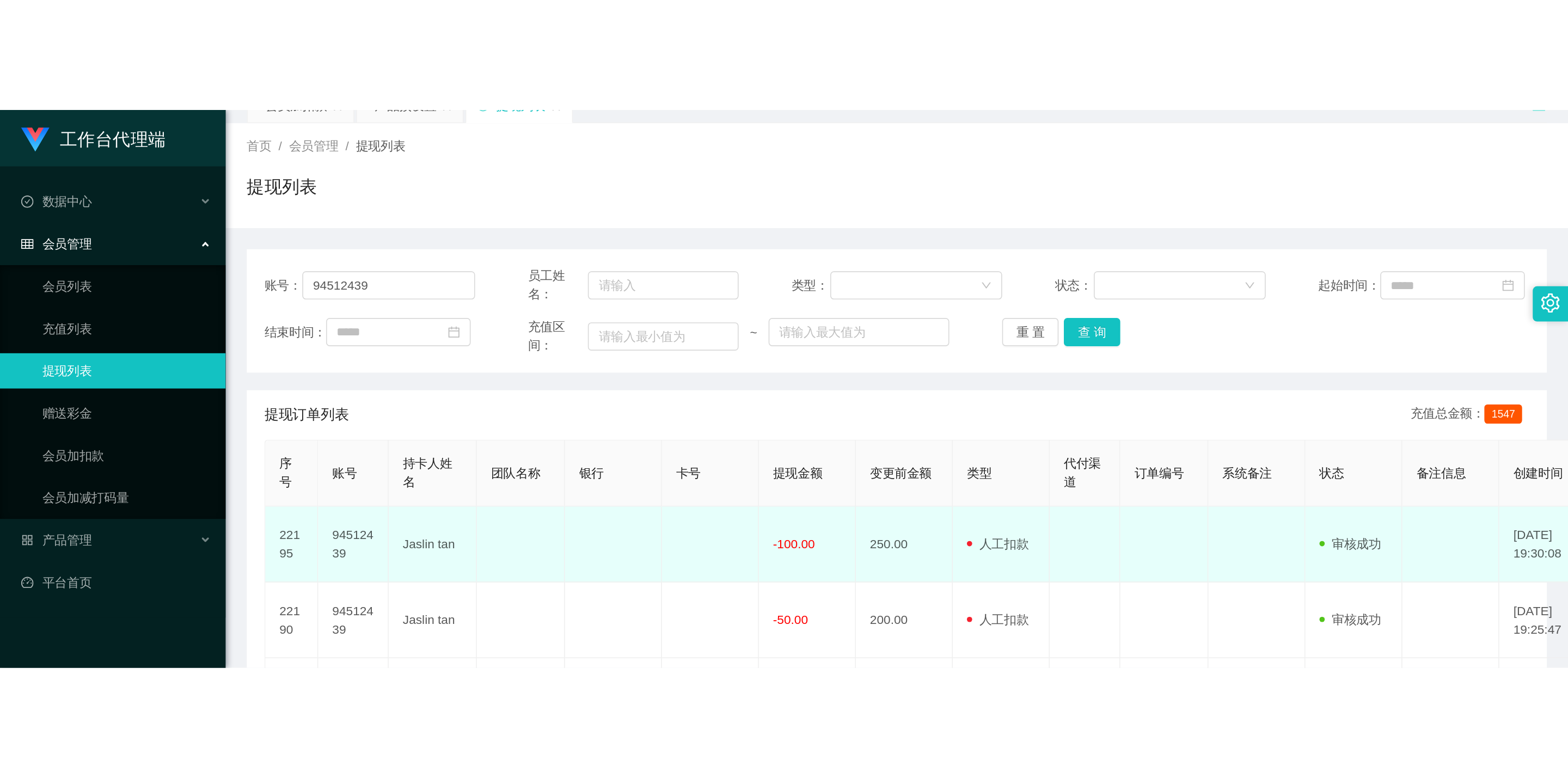
scroll to position [82, 0]
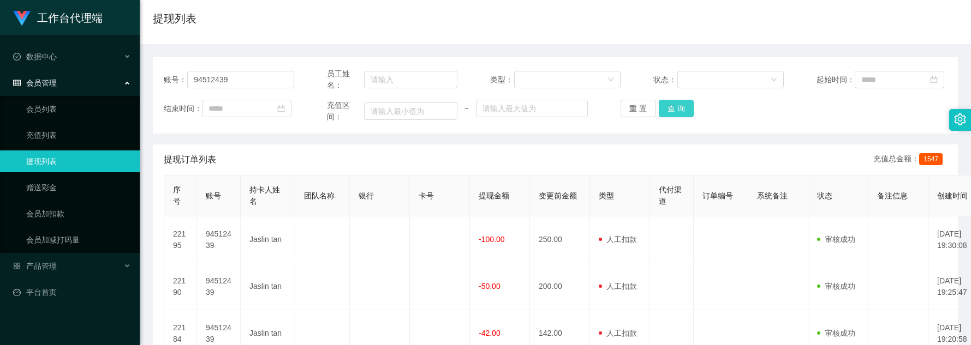
click at [671, 113] on button "查 询" at bounding box center [676, 108] width 35 height 17
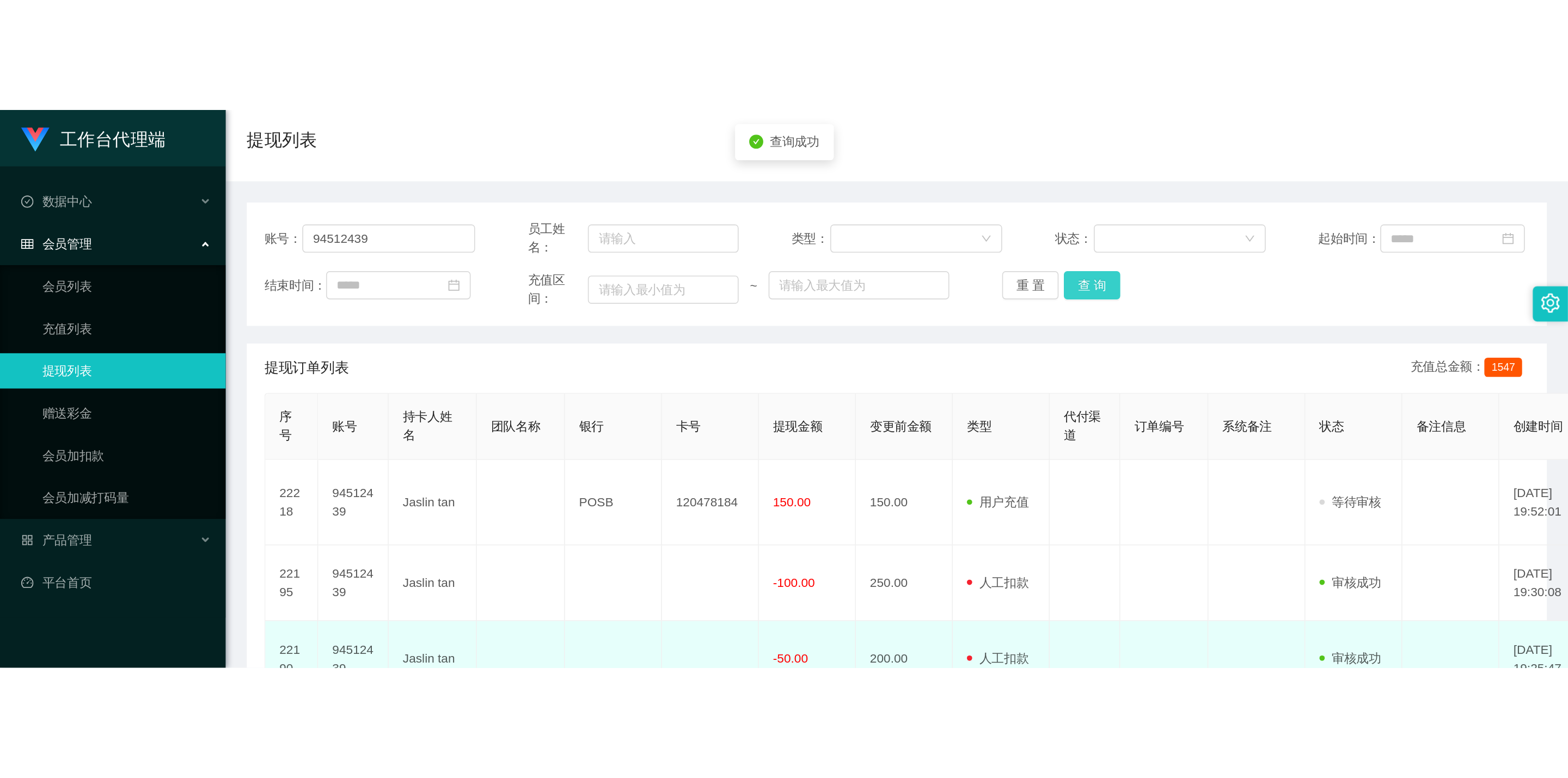
scroll to position [0, 0]
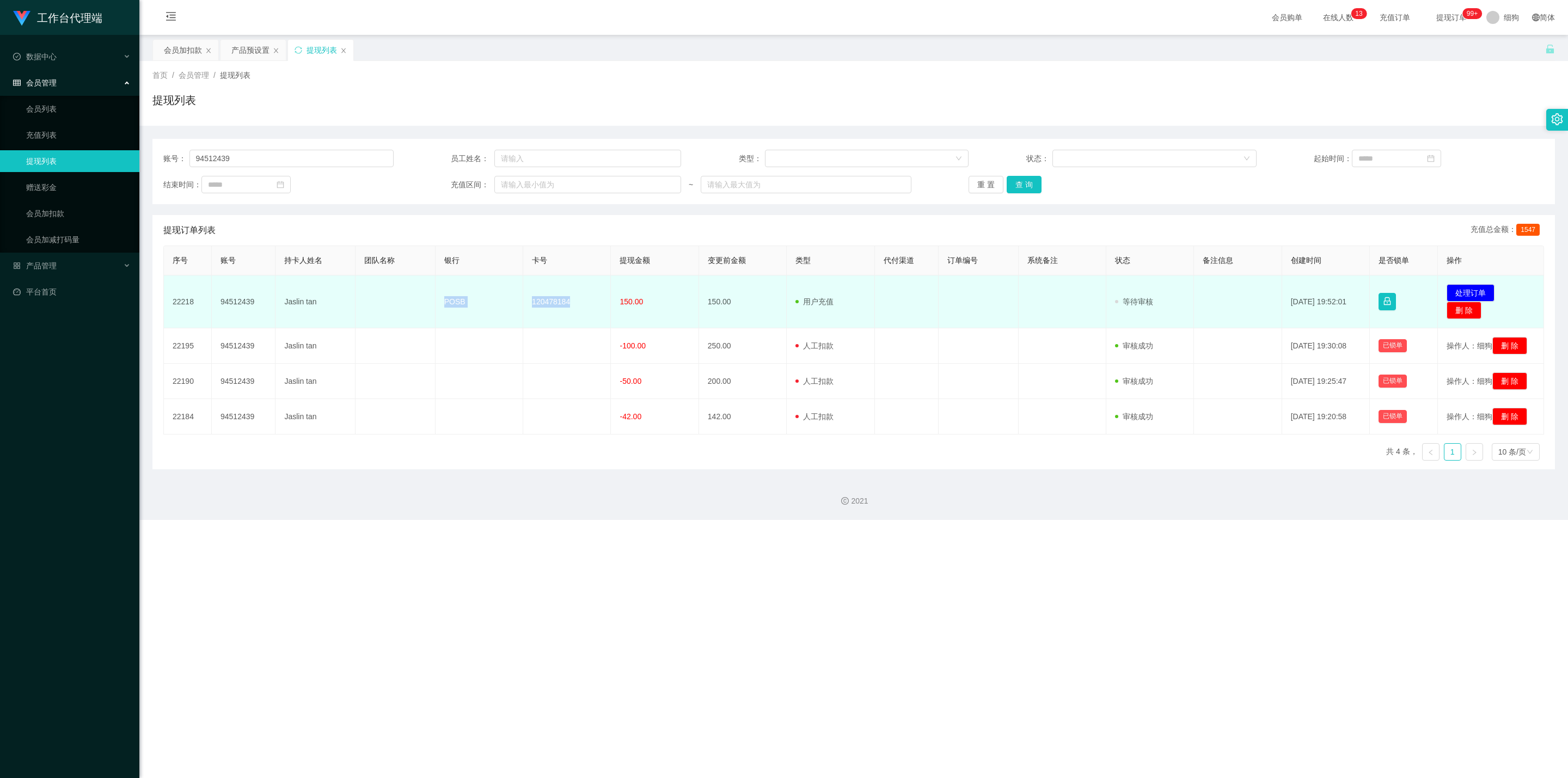
drag, startPoint x: 438, startPoint y: 298, endPoint x: 577, endPoint y: 308, distance: 139.4
click at [577, 278] on tr "22218 94512439 Jaslin tan POSB 120478184 150.00 150.00 用户充值 人工扣款 审核驳回 审核成功 等待审核…" at bounding box center [853, 301] width 1379 height 53
copy tr "POSB 120478184"
